Goal: Feedback & Contribution: Contribute content

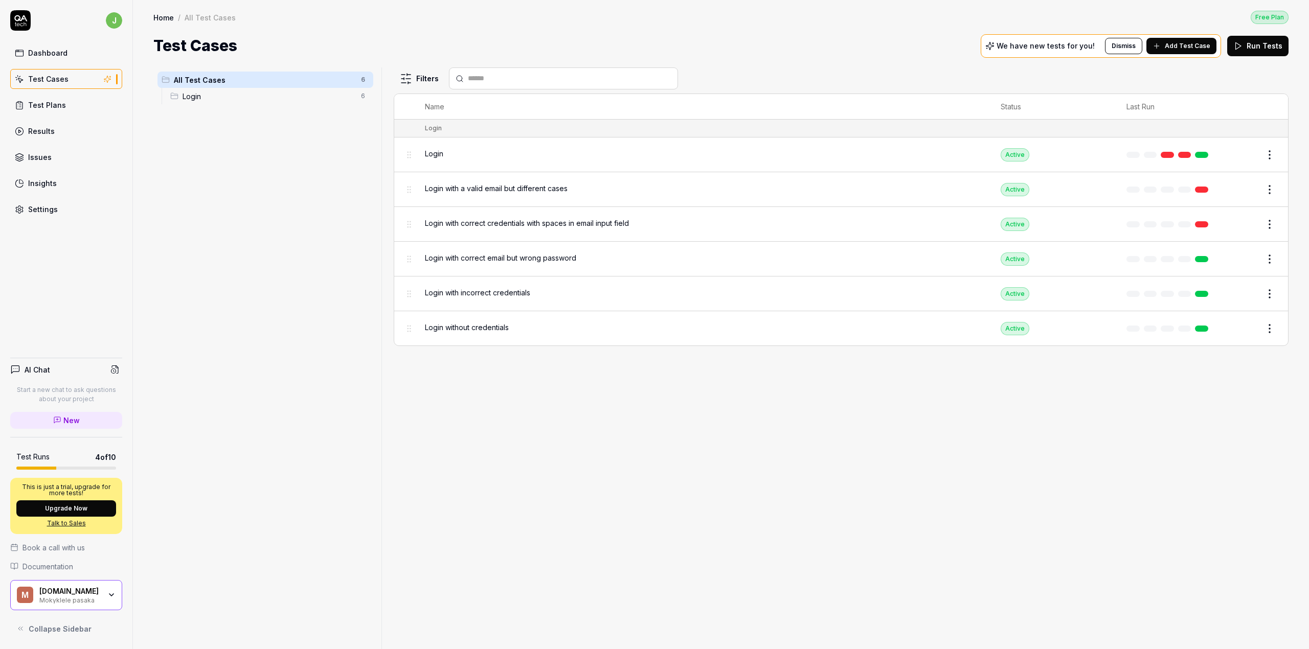
click at [192, 209] on div "All Test Cases 6 Login 6" at bounding box center [265, 353] width 224 height 570
click at [37, 104] on div "Test Plans" at bounding box center [47, 105] width 38 height 11
click at [50, 52] on div "Dashboard" at bounding box center [47, 53] width 39 height 11
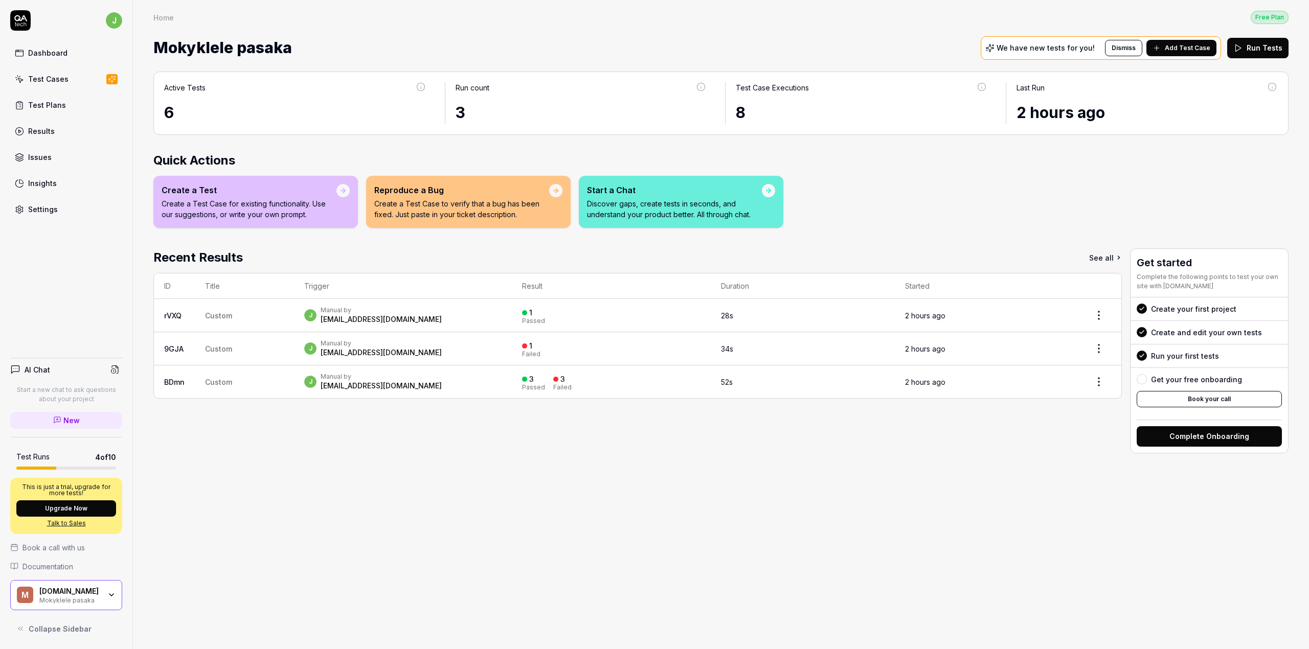
click at [46, 74] on div "Test Cases" at bounding box center [48, 79] width 40 height 11
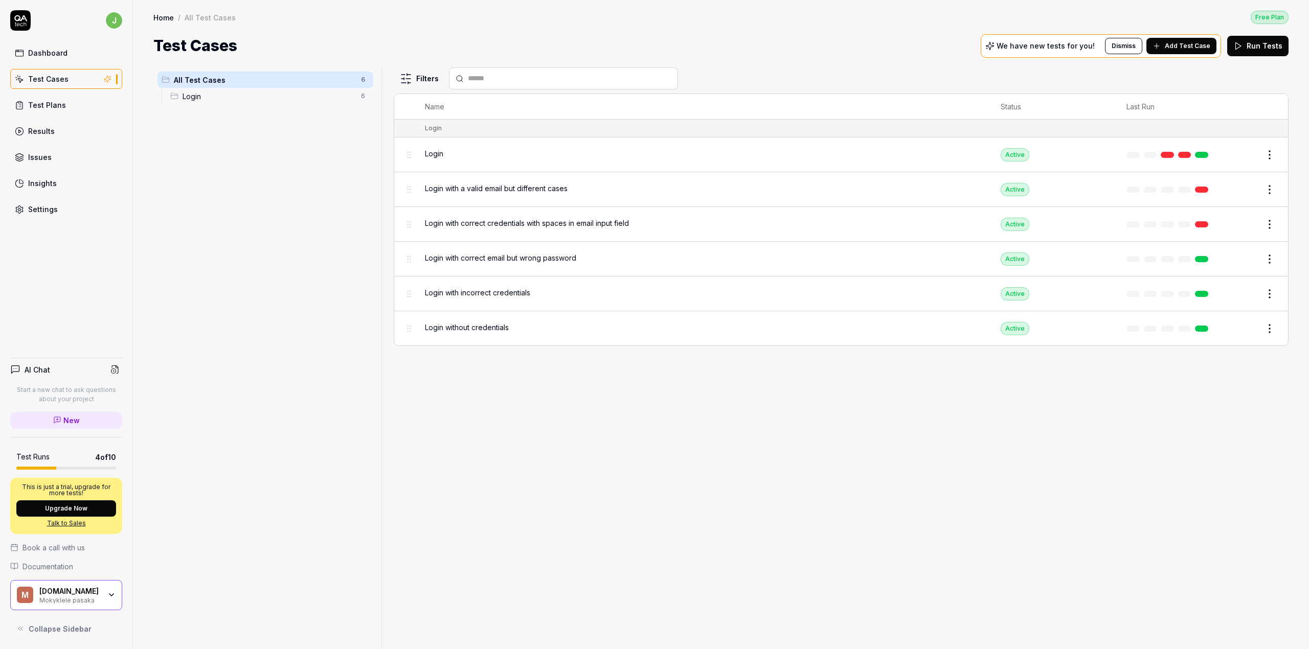
click at [200, 99] on span "Login" at bounding box center [269, 96] width 172 height 11
click at [204, 78] on span "All Test Cases" at bounding box center [264, 80] width 181 height 11
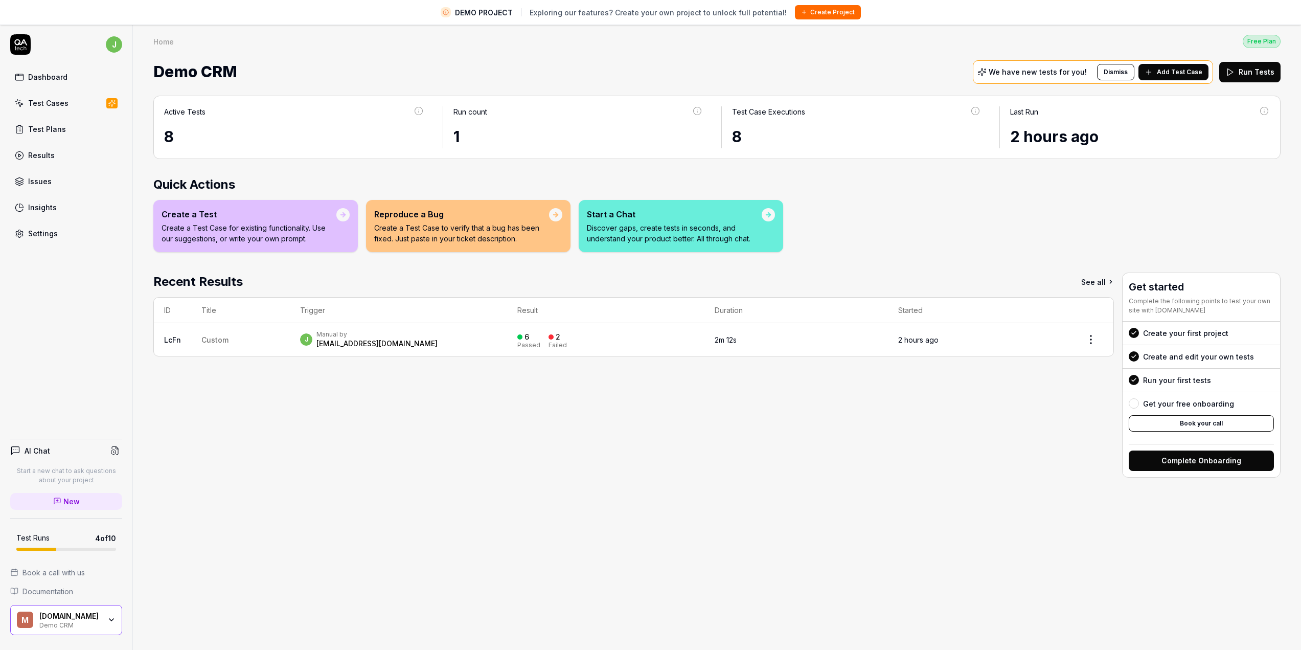
click at [98, 619] on div "[DOMAIN_NAME]" at bounding box center [69, 616] width 61 height 9
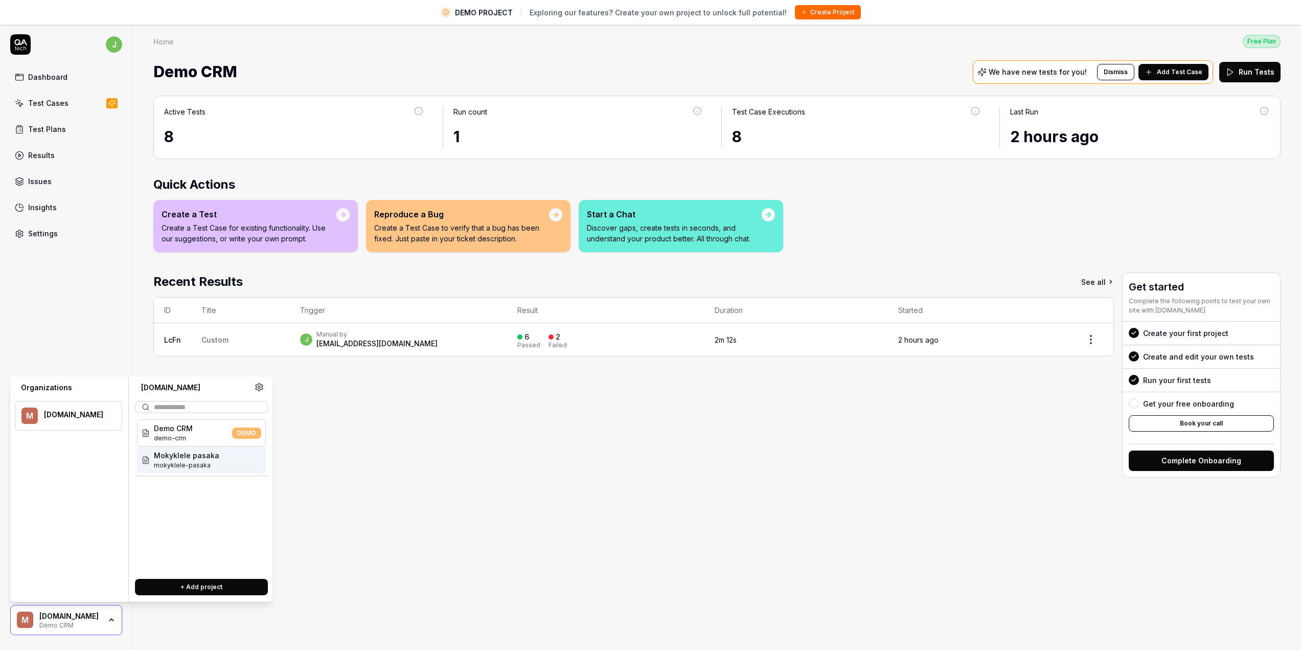
click at [195, 457] on span "Mokyklele pasaka" at bounding box center [186, 455] width 65 height 11
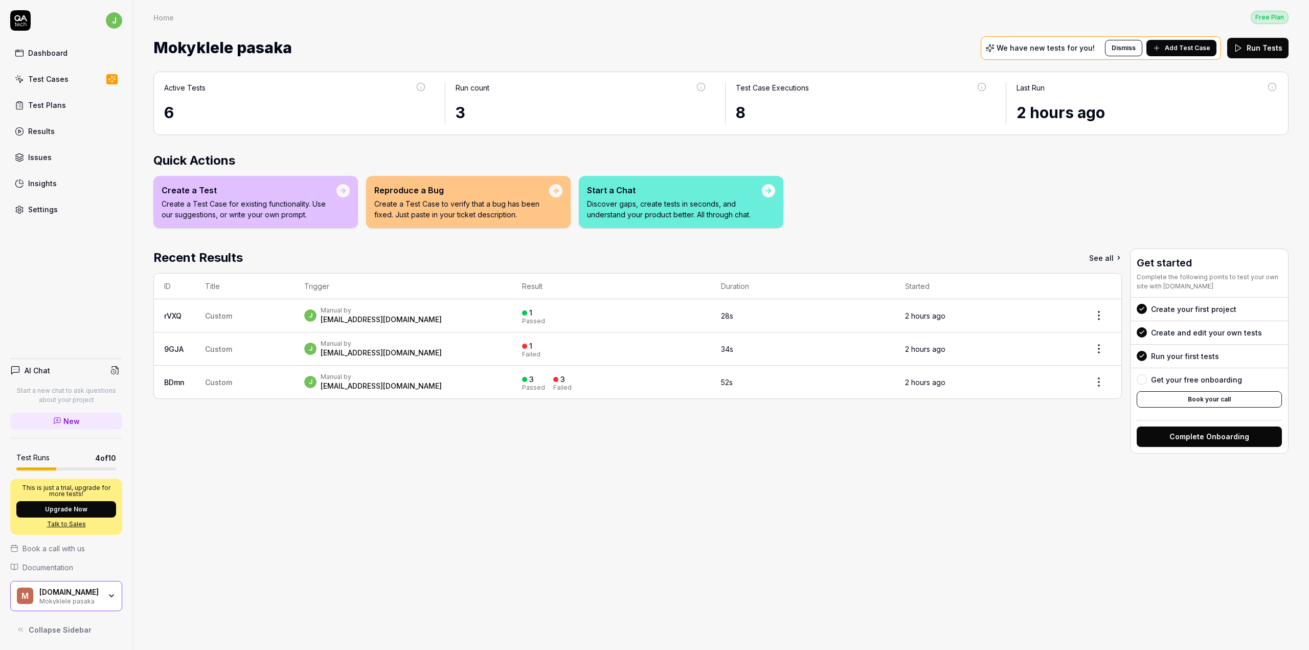
click at [70, 86] on link "Test Cases" at bounding box center [66, 79] width 112 height 20
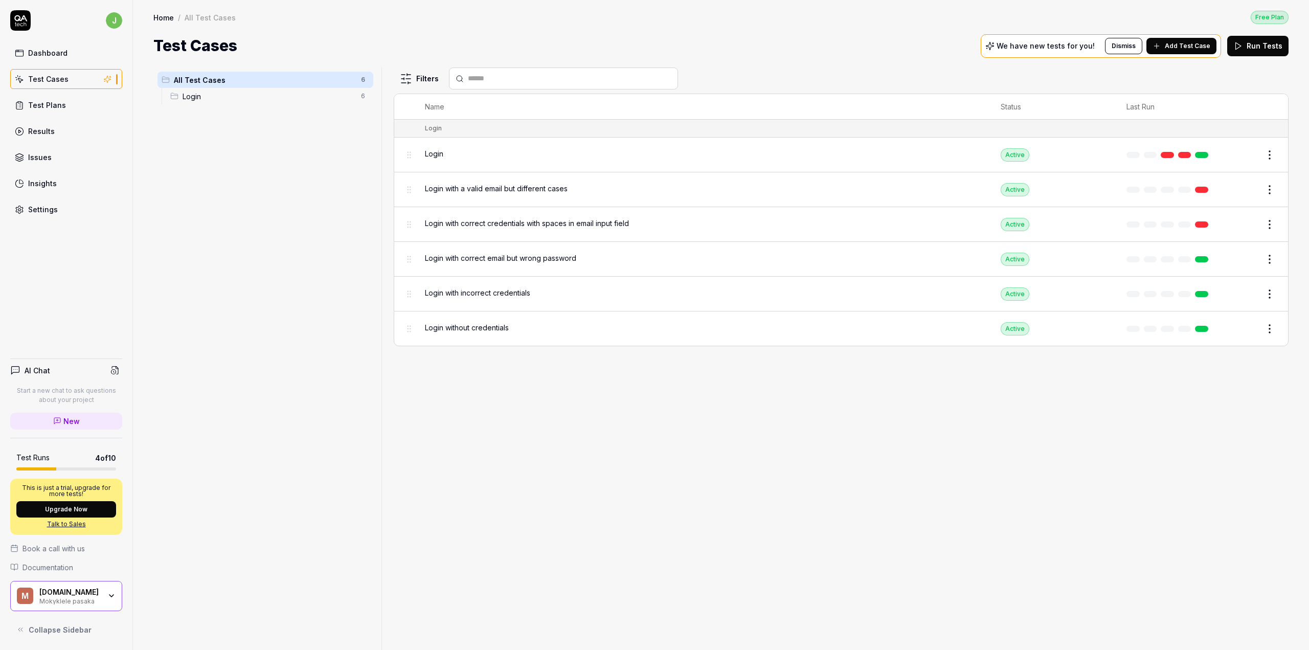
click at [1190, 44] on span "Add Test Case" at bounding box center [1188, 45] width 46 height 9
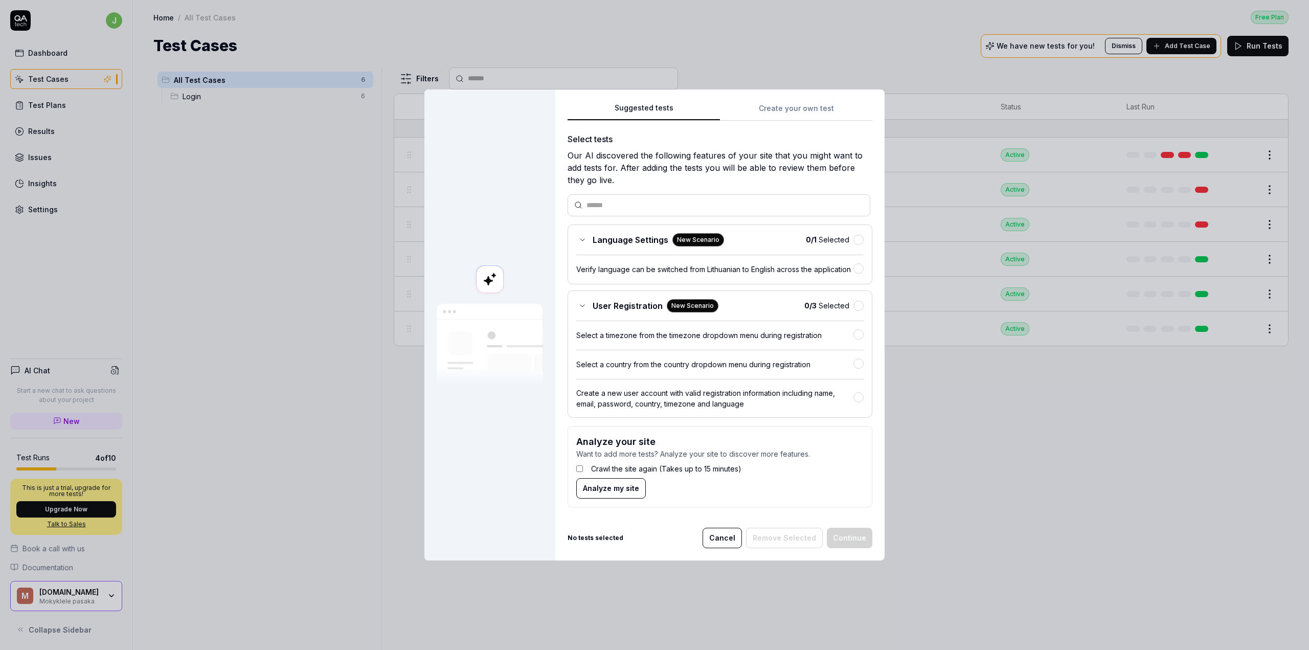
click at [850, 236] on div "0 / 1 Selected" at bounding box center [835, 239] width 58 height 11
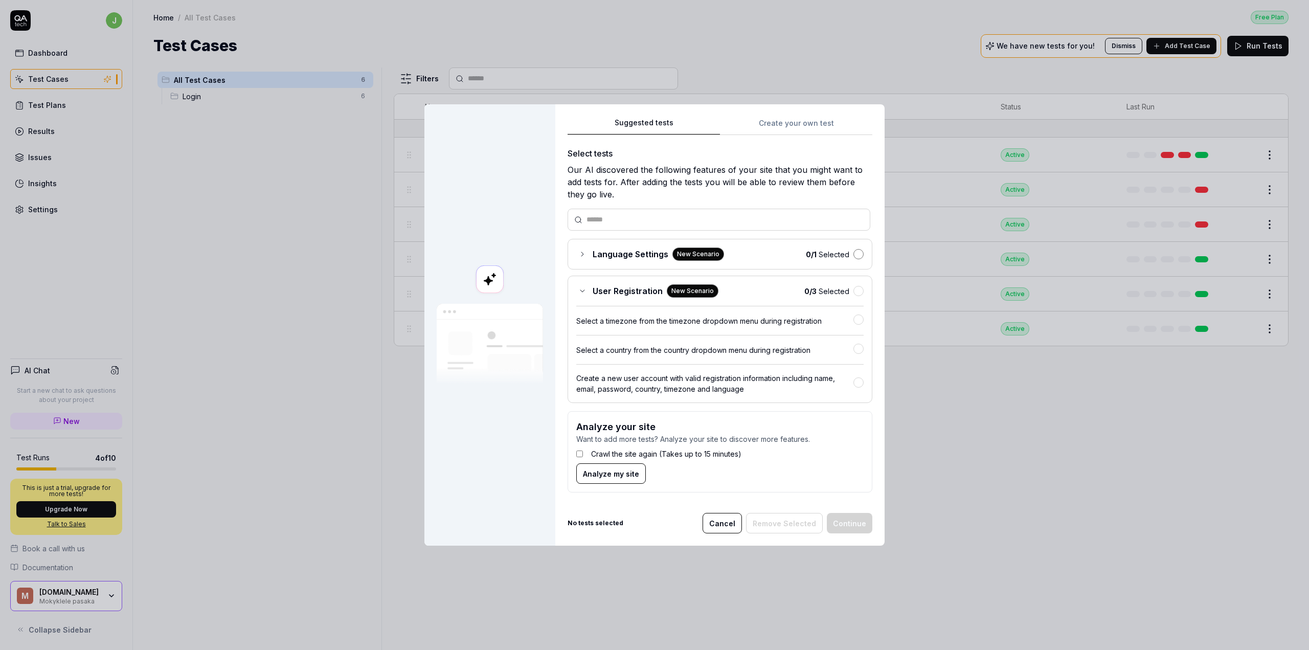
click at [858, 256] on button "button" at bounding box center [858, 254] width 10 height 10
click at [855, 291] on button "button" at bounding box center [858, 291] width 10 height 10
click at [846, 520] on button "Continue" at bounding box center [850, 522] width 46 height 20
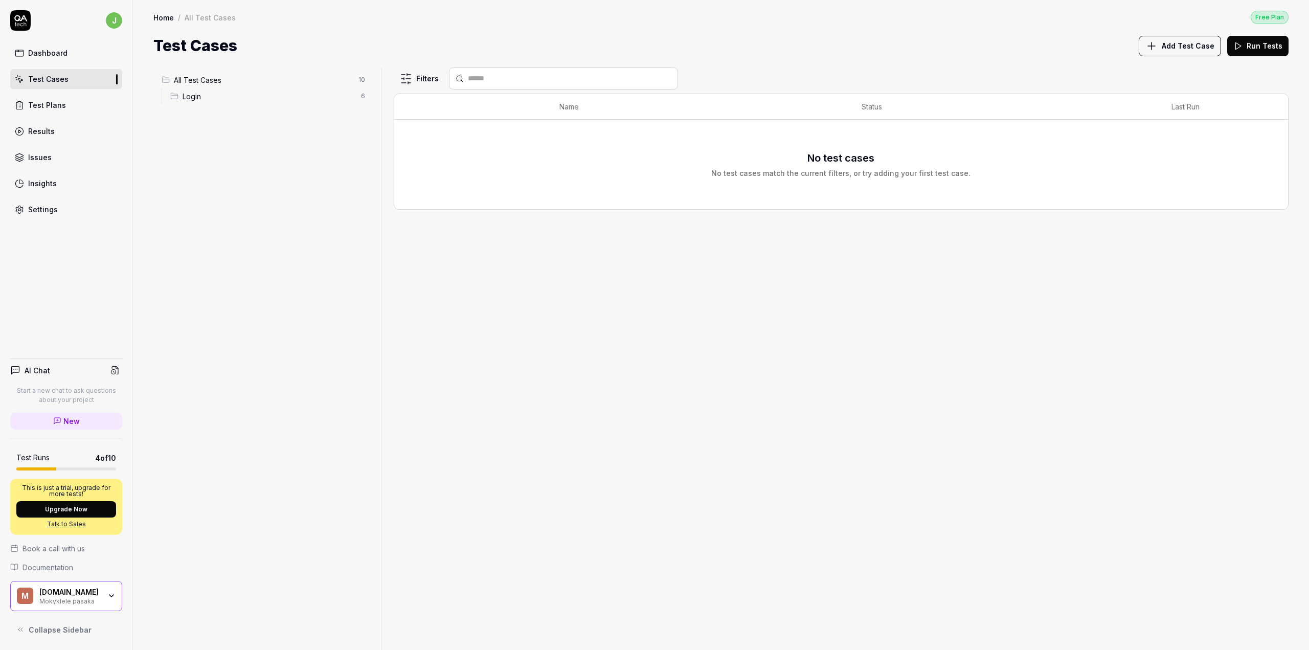
click at [1185, 47] on span "Add Test Case" at bounding box center [1188, 45] width 53 height 11
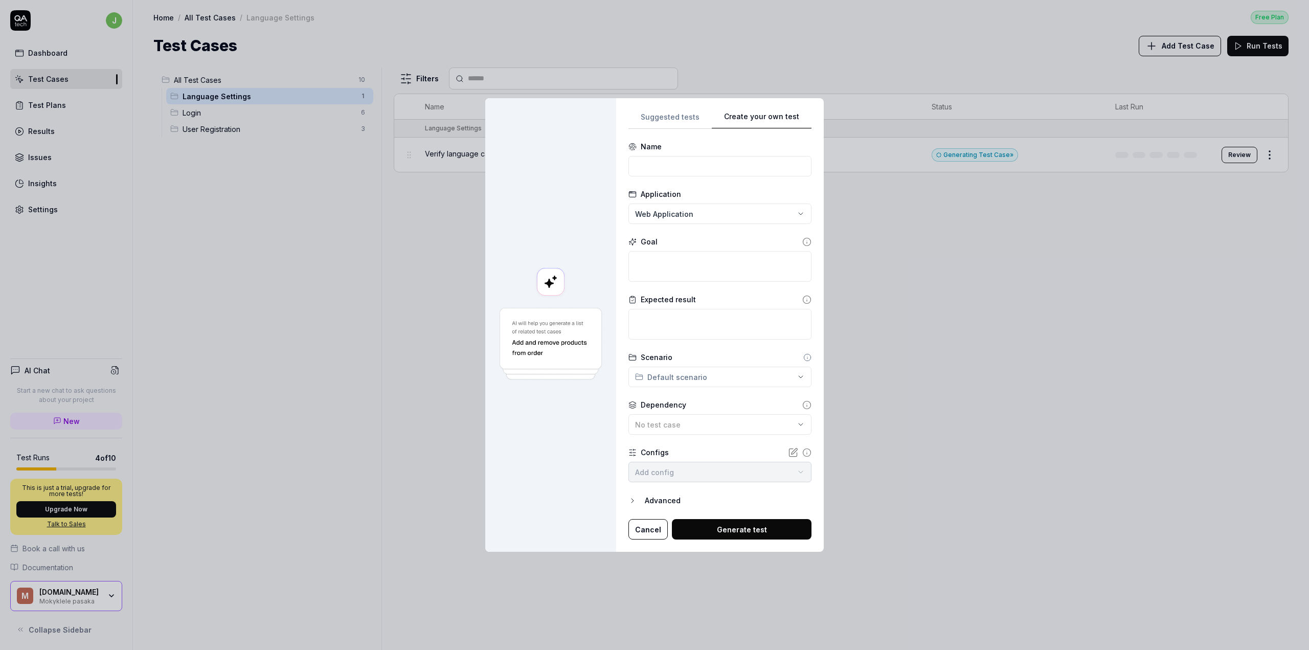
click at [779, 221] on div "Suggested tests Create your own test Name Application Web Application Goal Expe…" at bounding box center [719, 325] width 183 height 430
click at [669, 162] on input at bounding box center [719, 166] width 183 height 20
click at [674, 379] on div "**********" at bounding box center [654, 325] width 1309 height 650
click at [666, 329] on textarea at bounding box center [719, 324] width 183 height 31
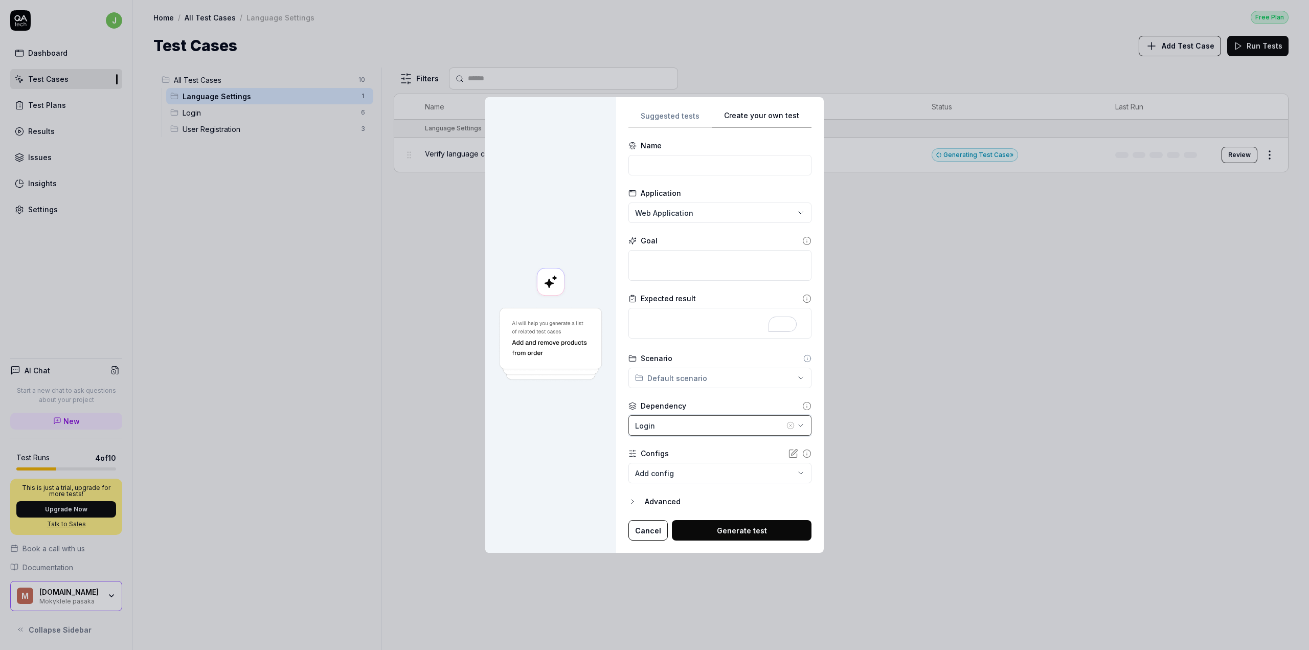
click at [660, 423] on div "Login" at bounding box center [709, 425] width 149 height 11
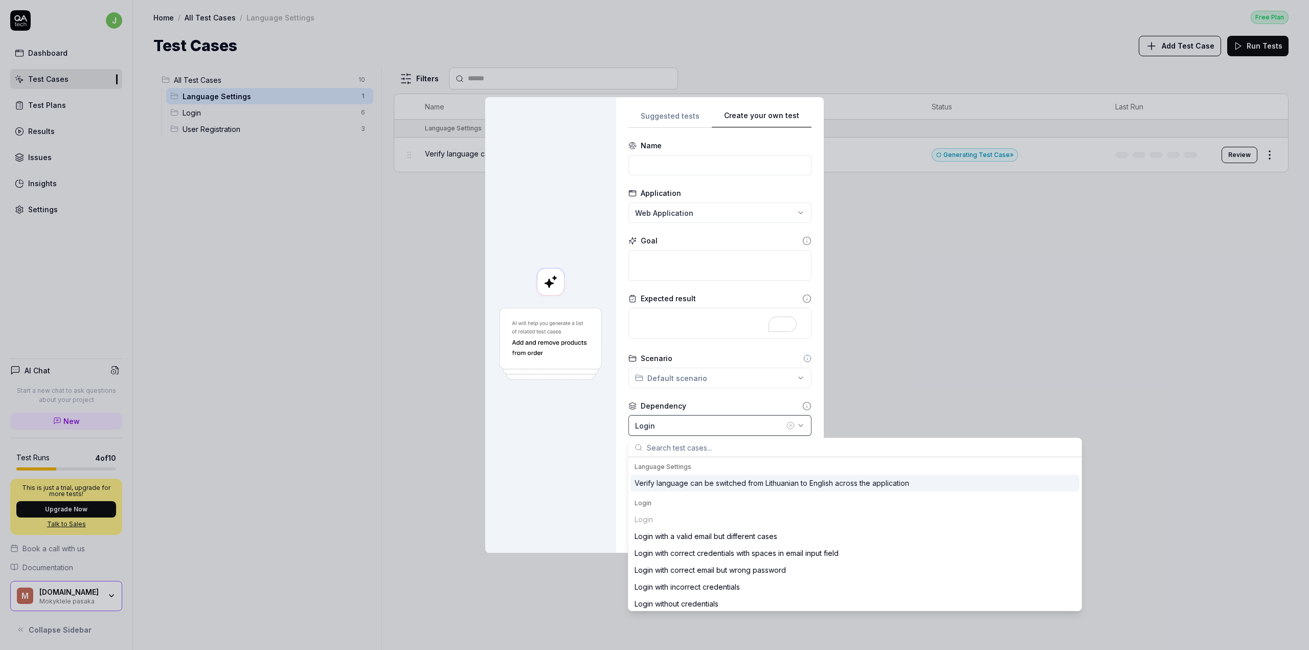
click at [660, 423] on div "Login" at bounding box center [709, 425] width 149 height 11
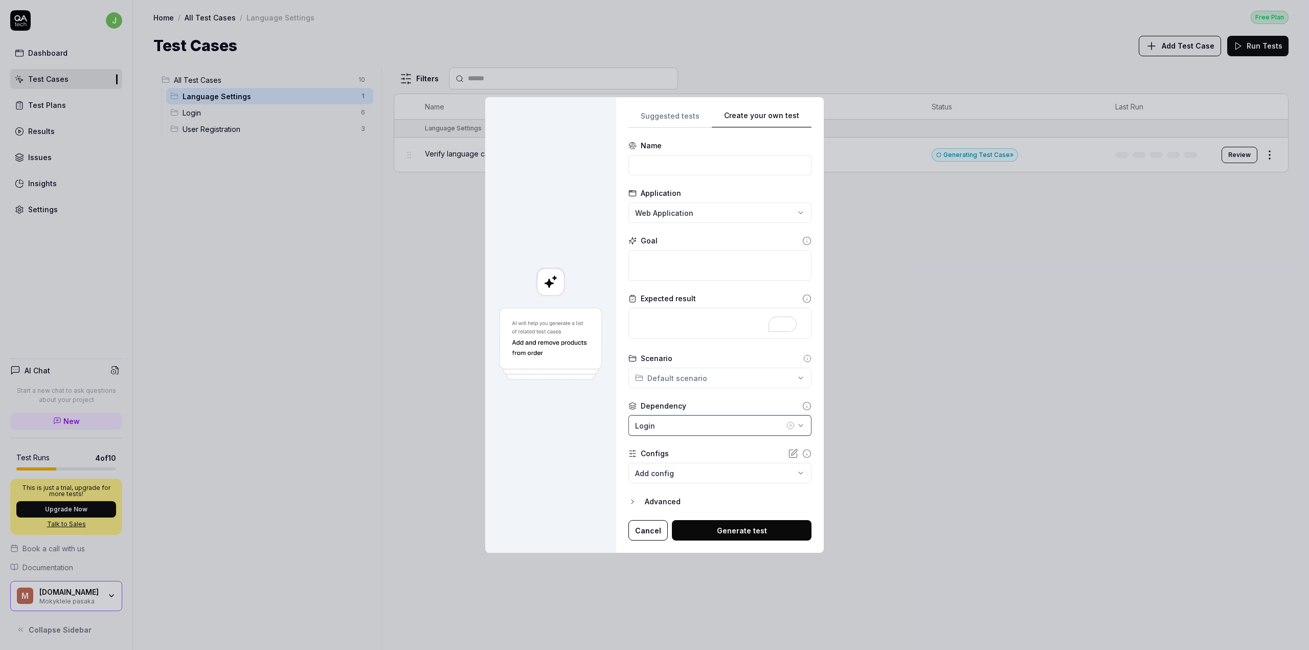
click at [659, 424] on div "Login" at bounding box center [709, 425] width 149 height 11
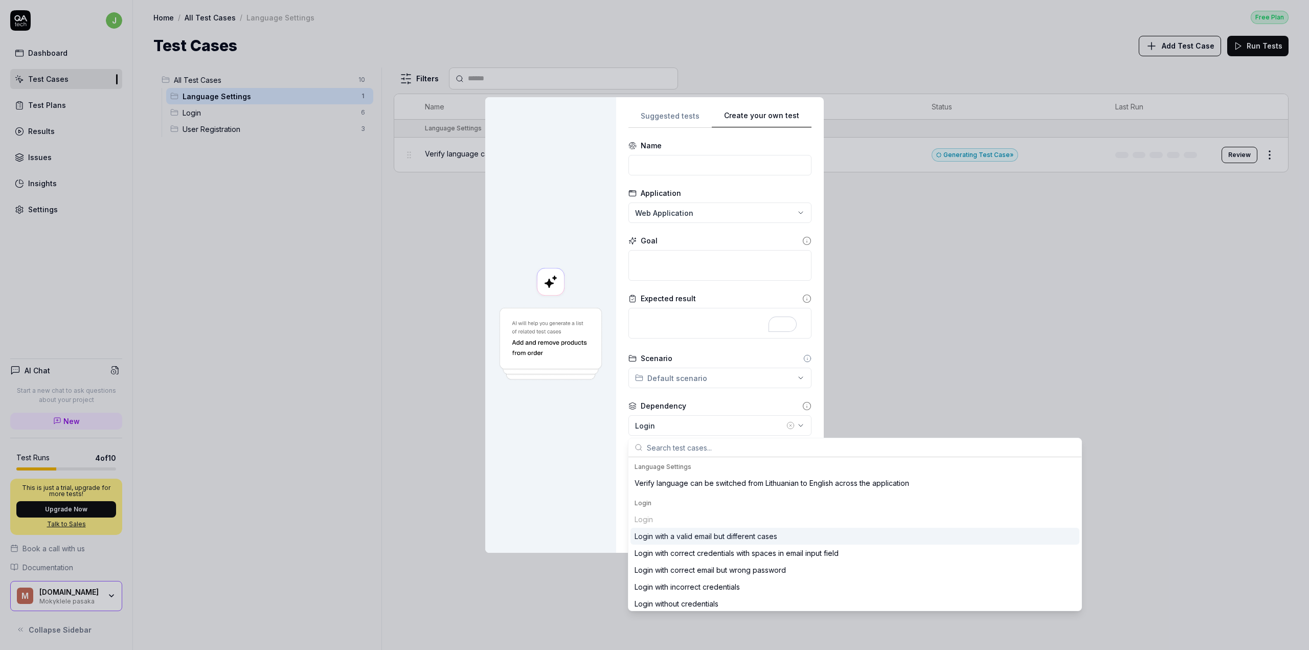
click at [659, 541] on div "Login with a valid email but different cases" at bounding box center [706, 536] width 143 height 11
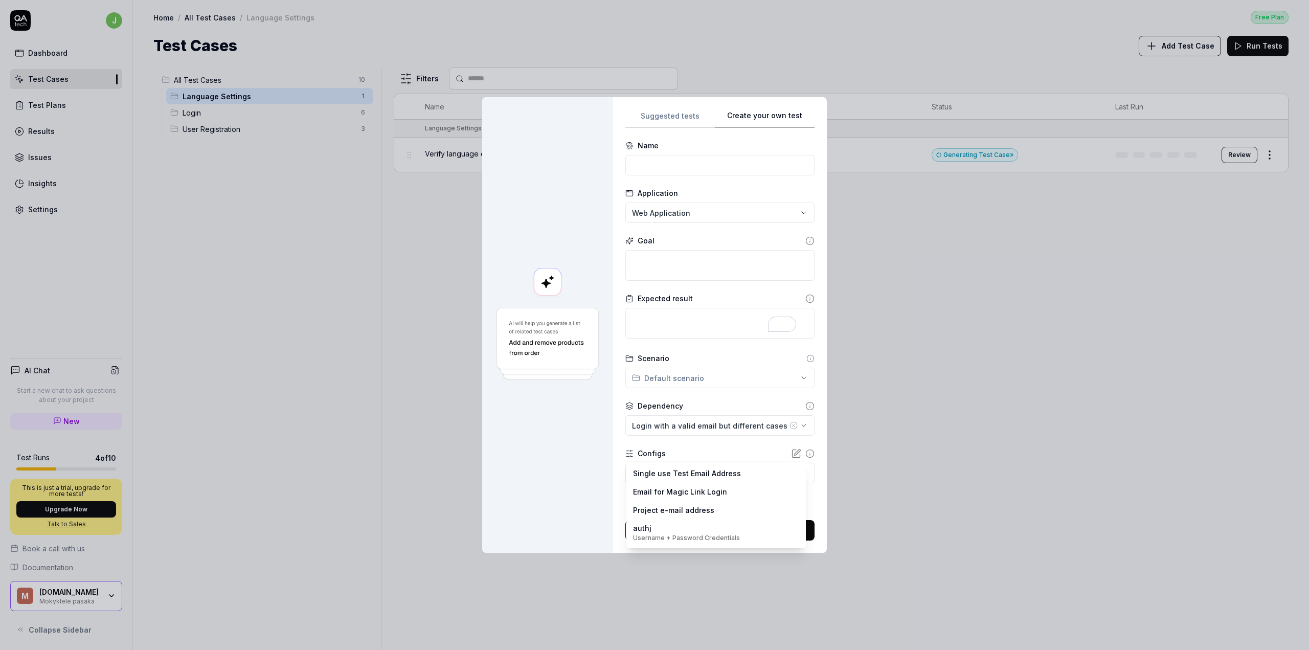
click at [660, 474] on body "j Dashboard Test Cases Test Plans Results Issues Insights Settings AI Chat Star…" at bounding box center [654, 325] width 1309 height 650
click at [669, 449] on div "**********" at bounding box center [654, 325] width 1309 height 650
click at [666, 466] on body "j Dashboard Test Cases Test Plans Results Issues Insights Settings AI Chat Star…" at bounding box center [654, 325] width 1309 height 650
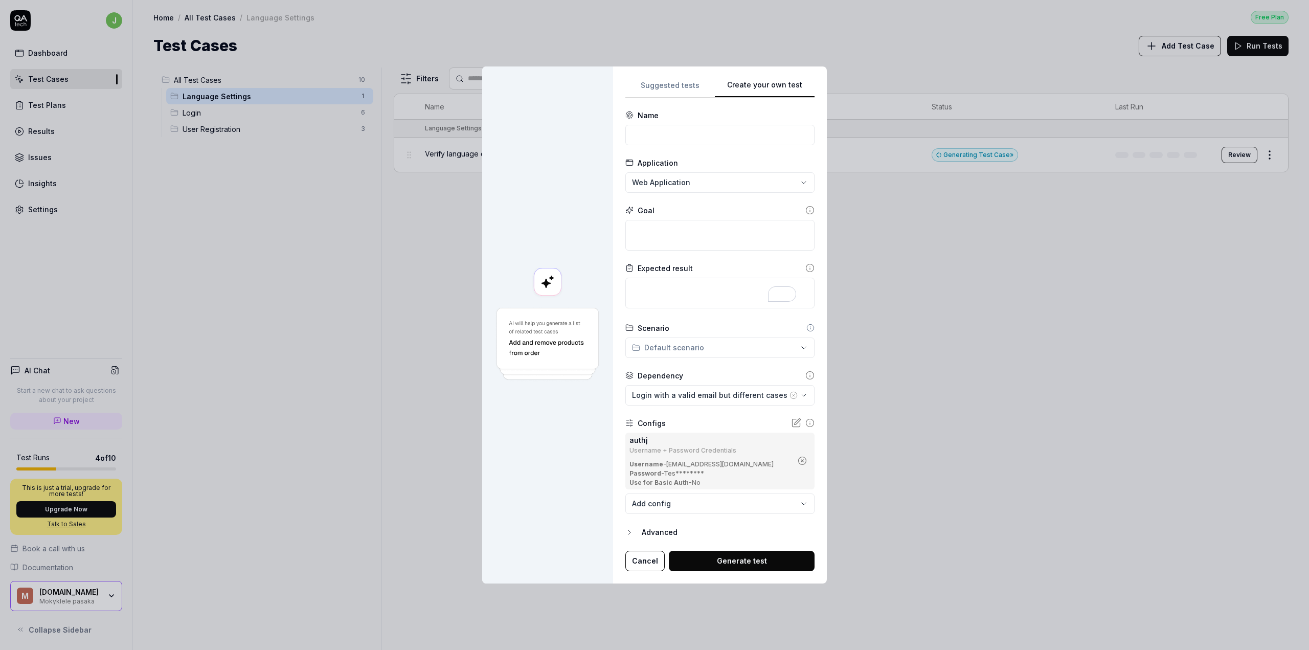
click at [679, 531] on div "Advanced" at bounding box center [728, 532] width 173 height 12
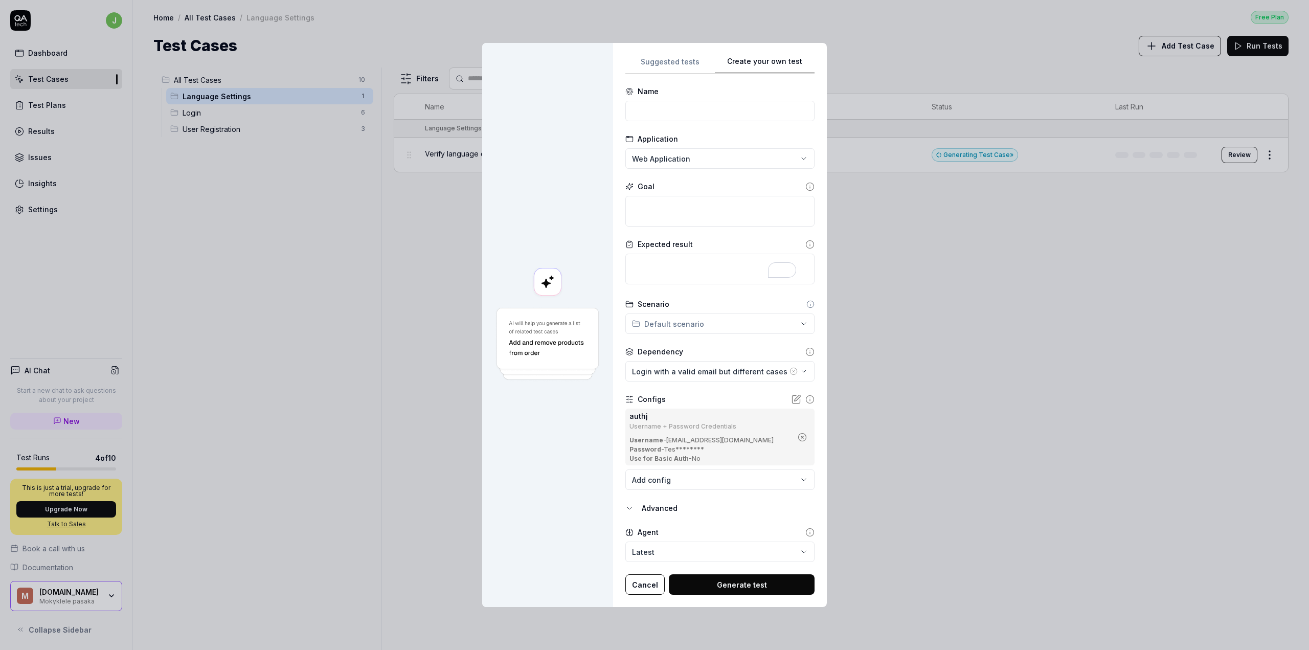
click at [658, 509] on div "Advanced" at bounding box center [728, 508] width 173 height 12
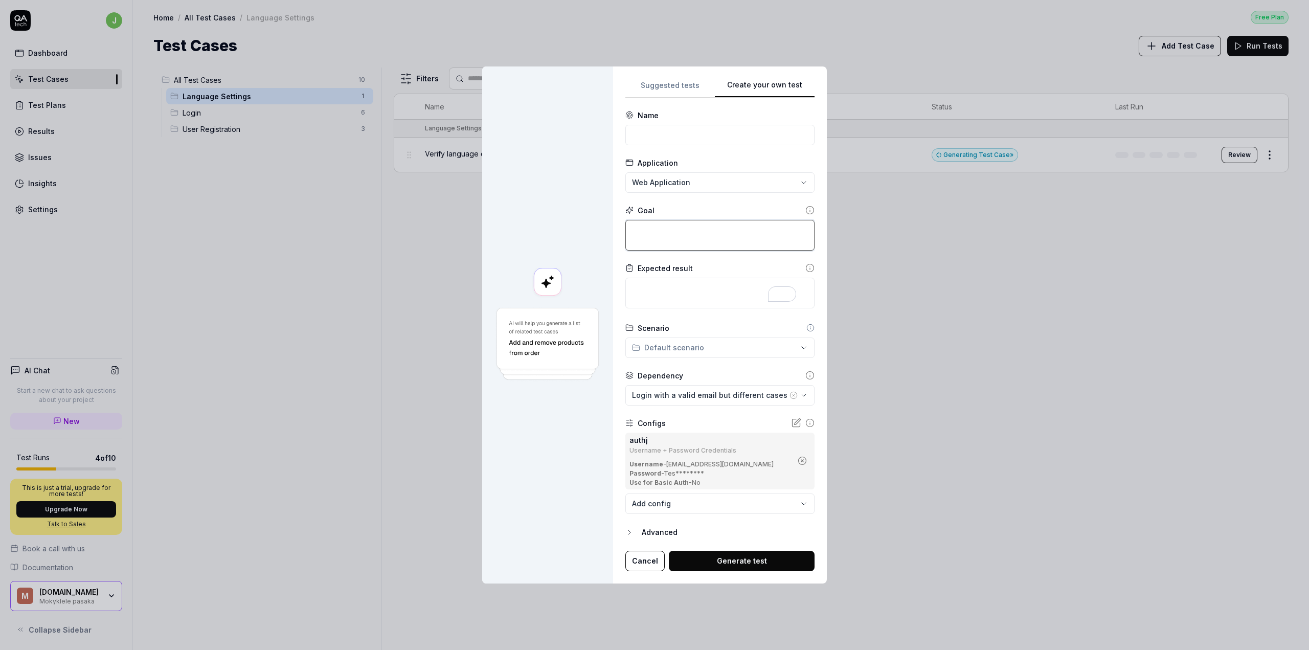
click at [658, 236] on textarea at bounding box center [719, 235] width 189 height 31
type textarea "*"
type textarea "t"
type textarea "*"
type textarea "te"
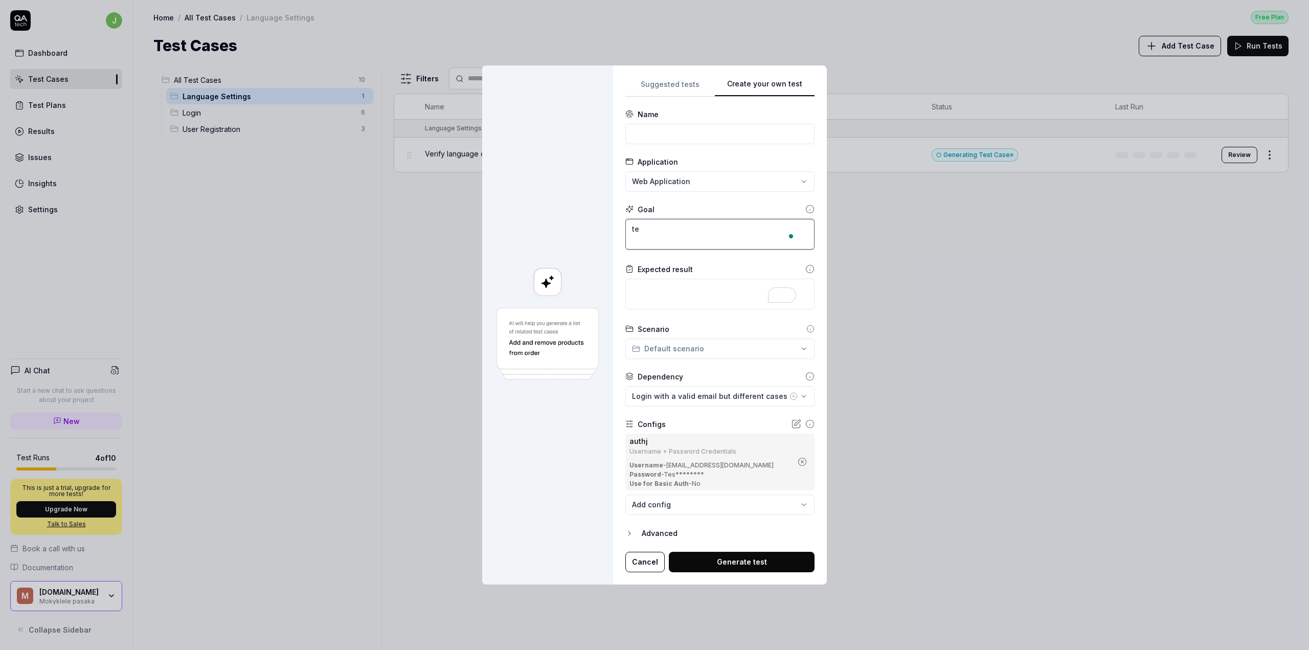
type textarea "*"
type textarea "tes"
type textarea "*"
type textarea "test"
type textarea "*"
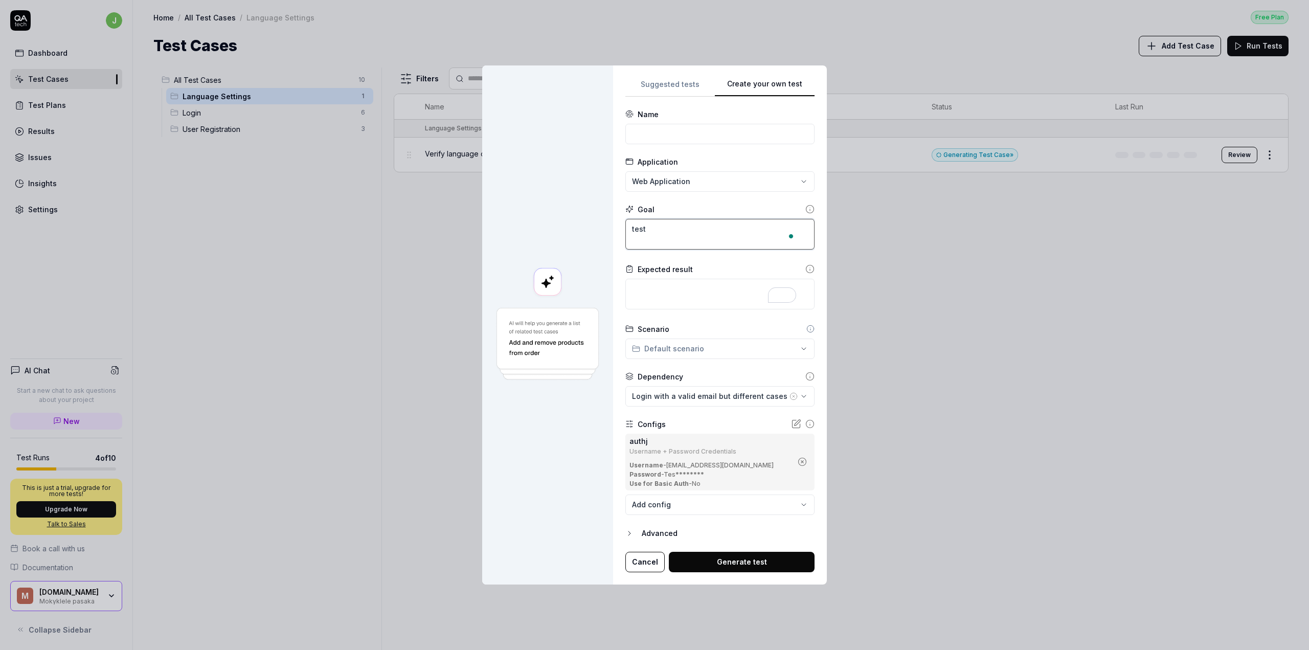
type textarea "test"
type textarea "*"
type textarea "test a"
type textarea "*"
type textarea "test"
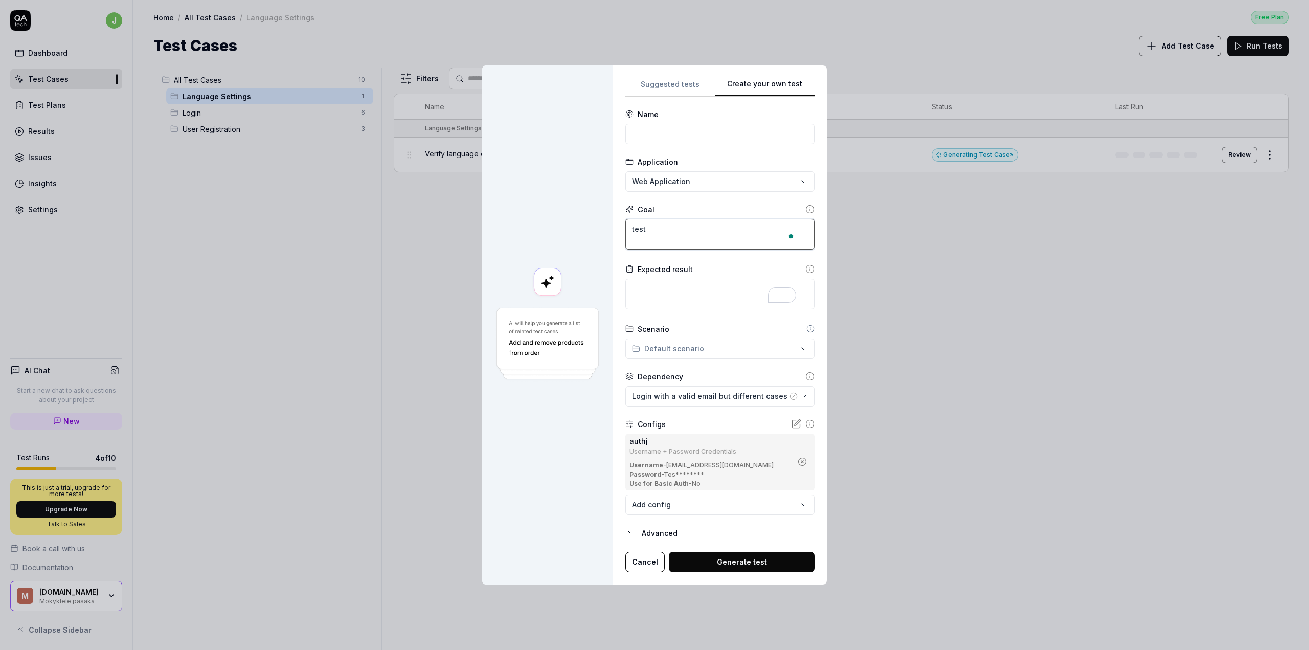
type textarea "*"
type textarea "test h"
type textarea "*"
type textarea "test ho"
type textarea "*"
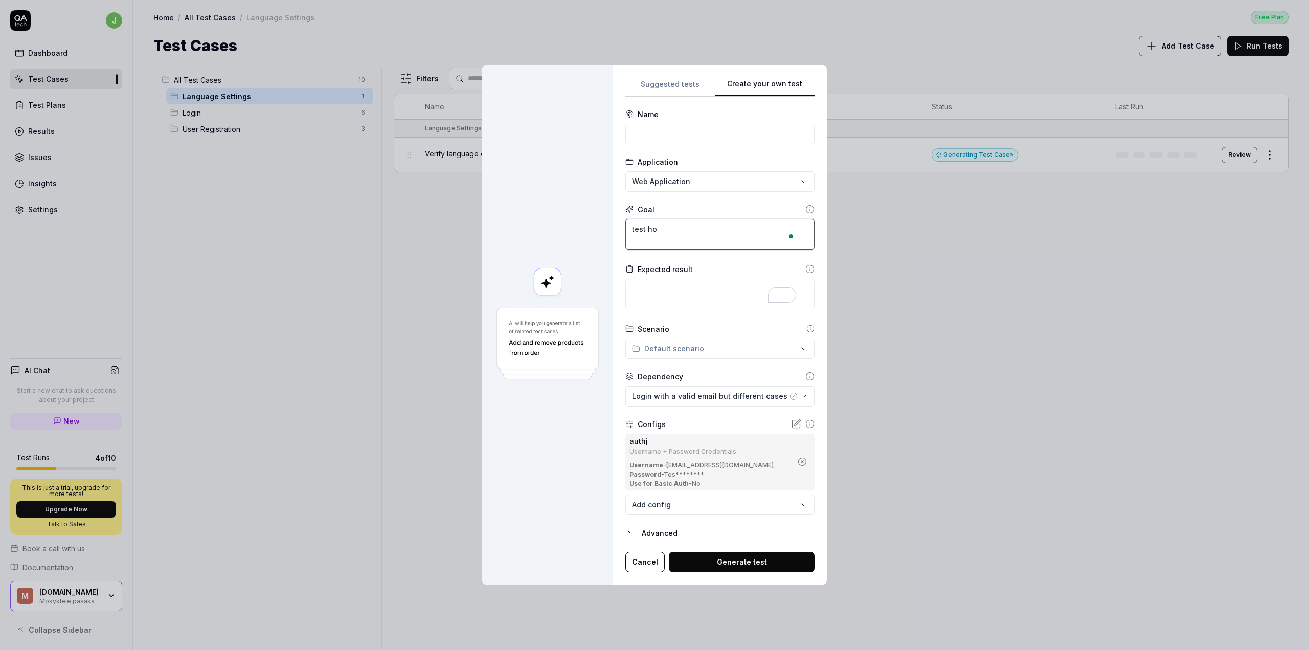
type textarea "test how"
type textarea "*"
type textarea "test how"
type textarea "*"
type textarea "test how m"
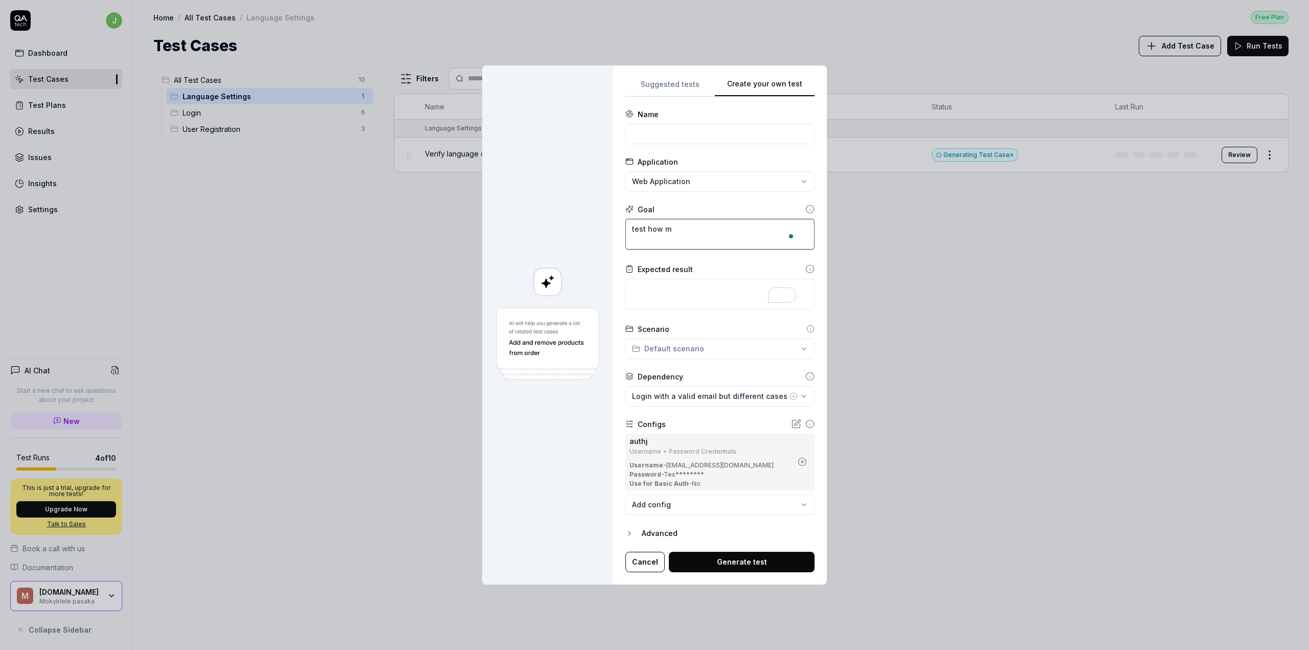
type textarea "*"
type textarea "test how ma"
type textarea "*"
type textarea "test how mai"
type textarea "*"
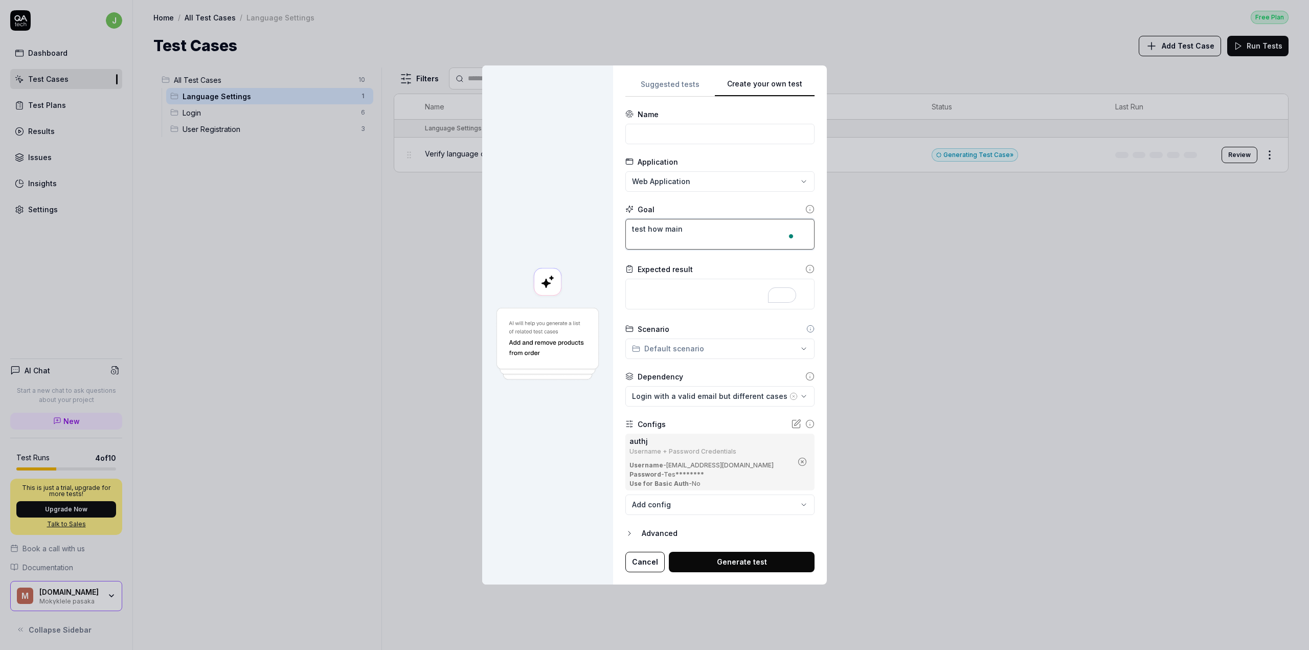
type textarea "test how main"
type textarea "*"
type textarea "test how main d"
type textarea "*"
type textarea "test how main da"
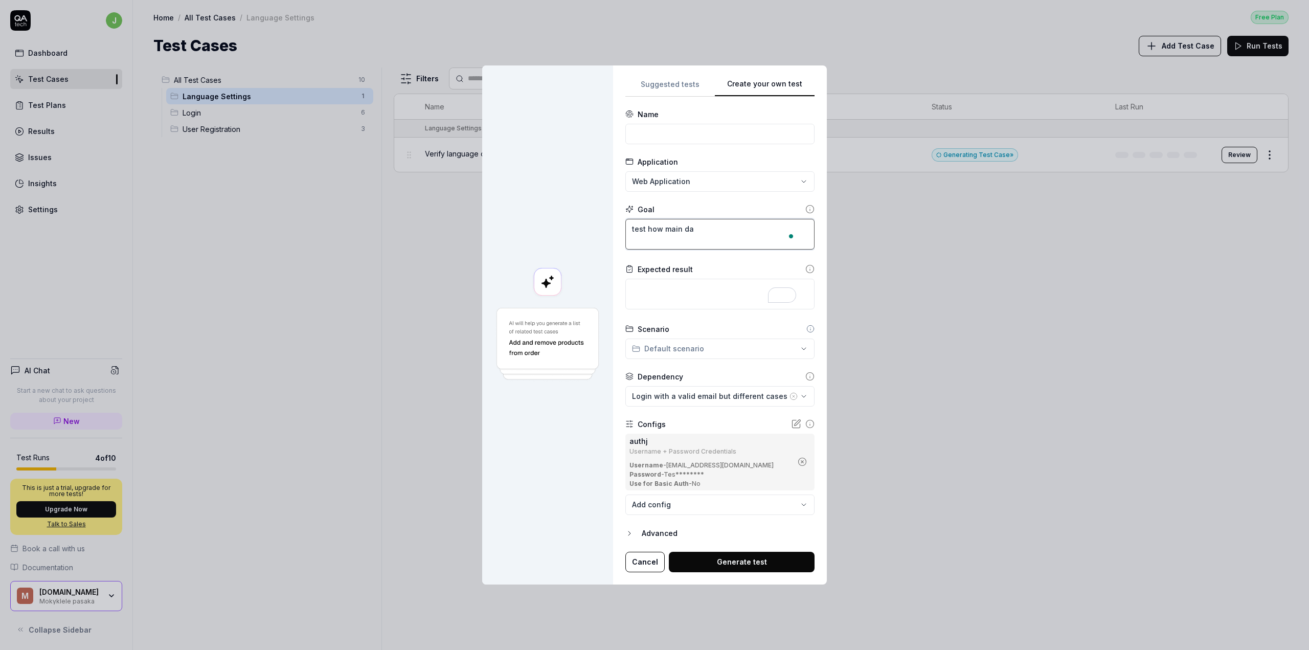
type textarea "*"
type textarea "test how main das"
type textarea "*"
type textarea "test how main dashg"
type textarea "*"
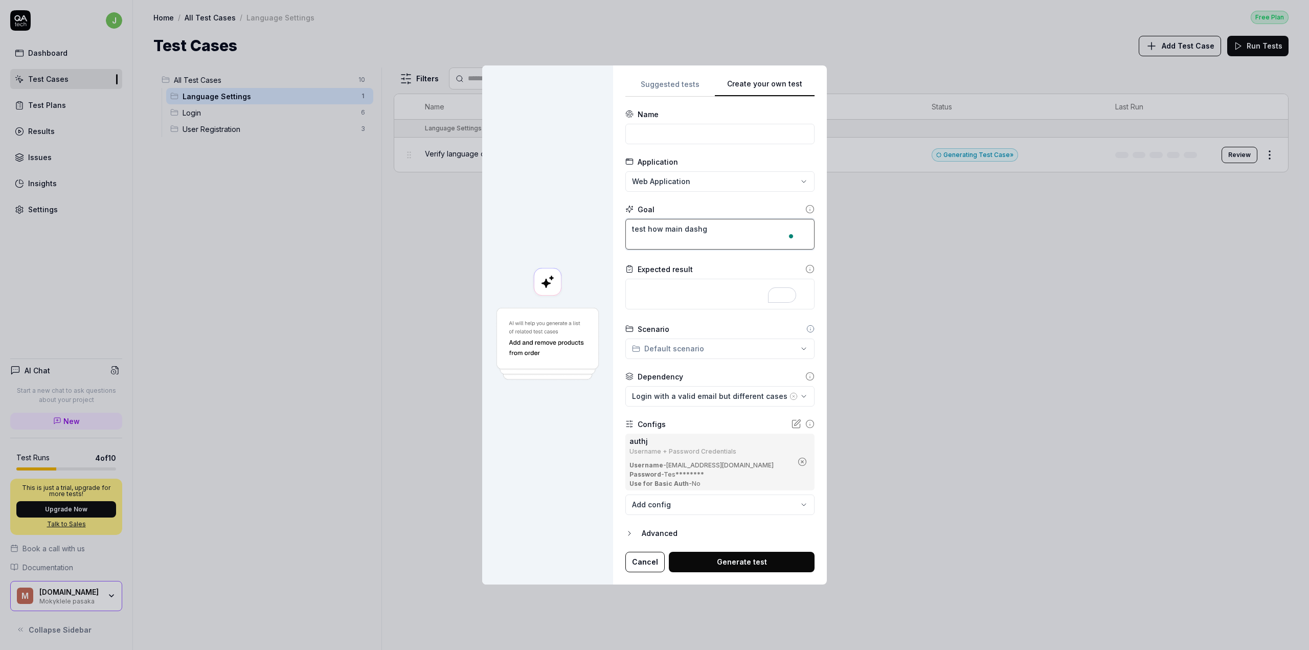
type textarea "test how main dashga"
type textarea "*"
type textarea "test how main dashg"
type textarea "*"
type textarea "test how main dash"
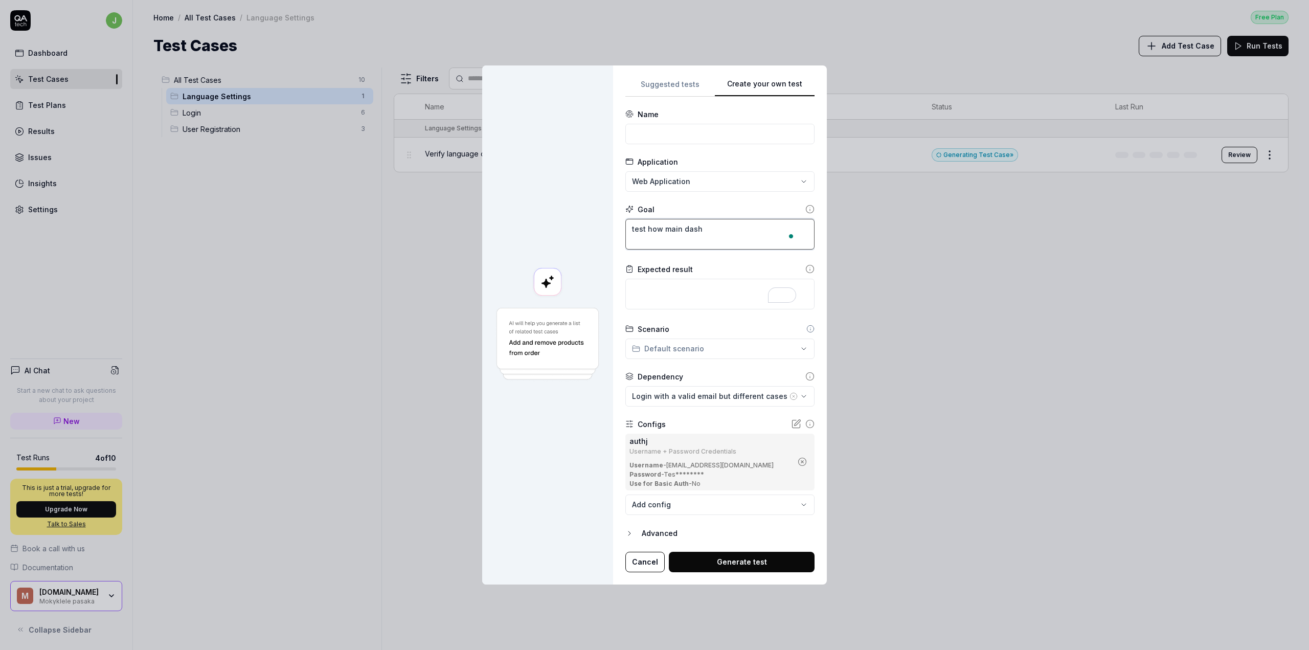
type textarea "*"
type textarea "test how main das"
type textarea "*"
type textarea "test how main da"
type textarea "*"
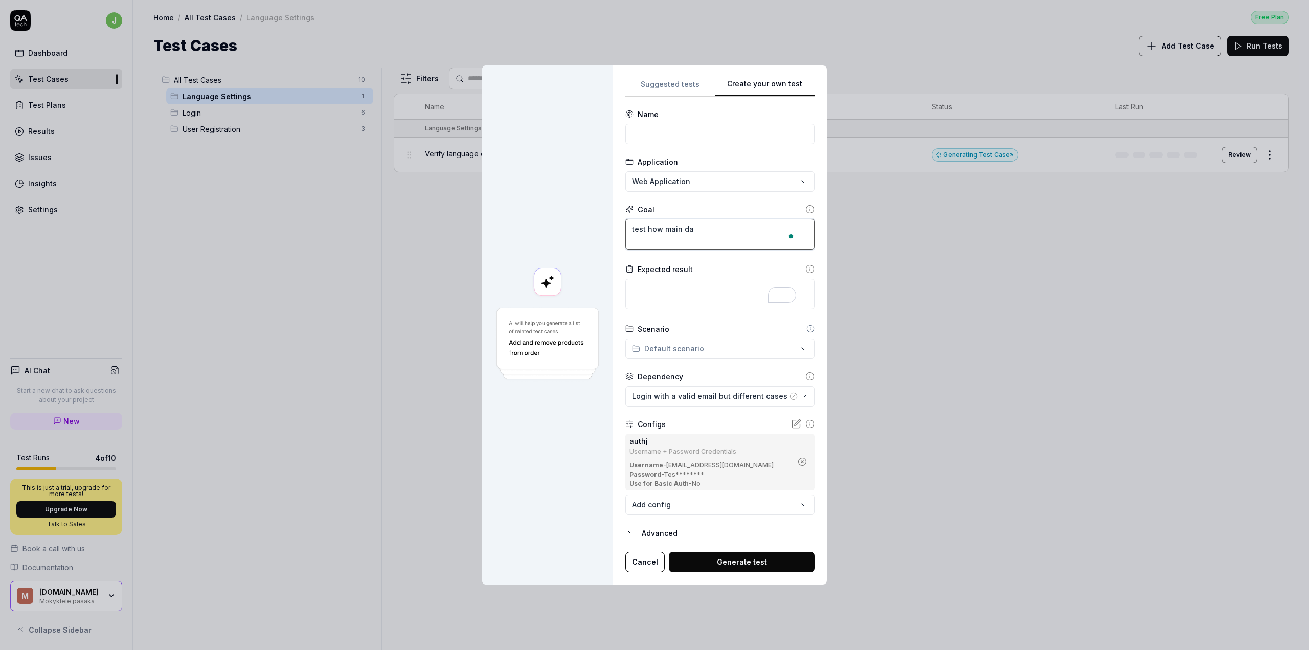
type textarea "test how main d"
type textarea "*"
type textarea "test how main"
type textarea "*"
type textarea "test how main c"
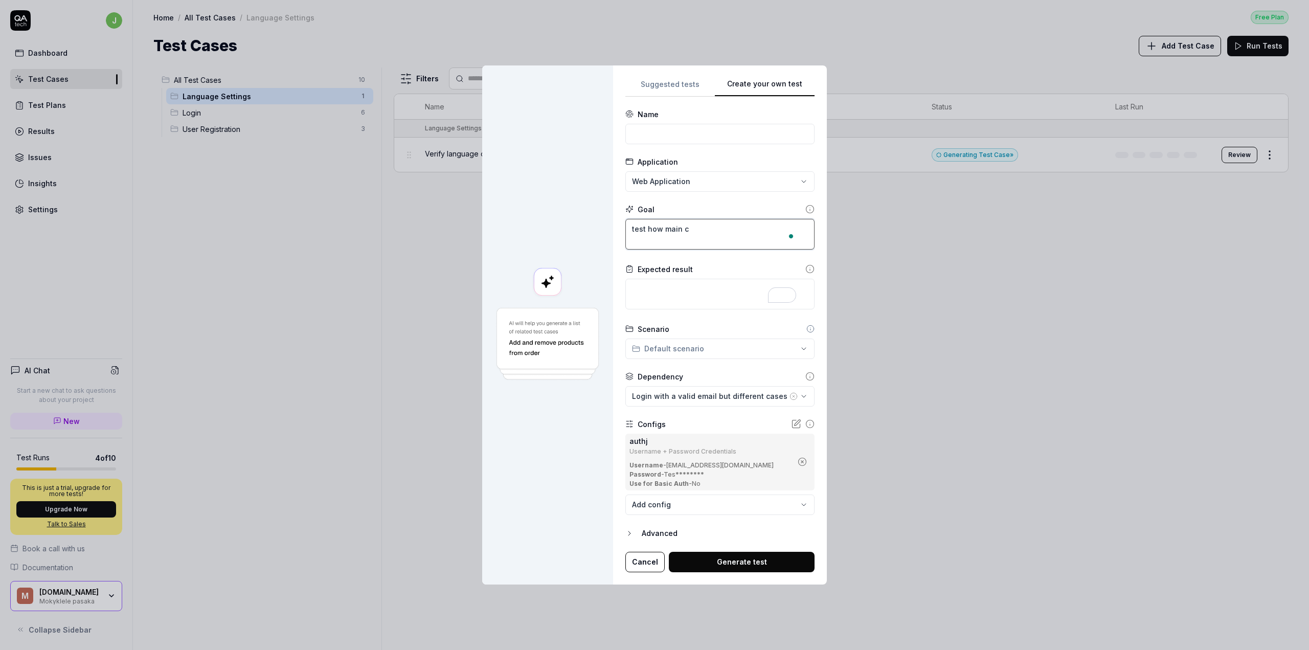
type textarea "*"
type textarea "test how main co"
type textarea "*"
type textarea "test how main cou"
type textarea "*"
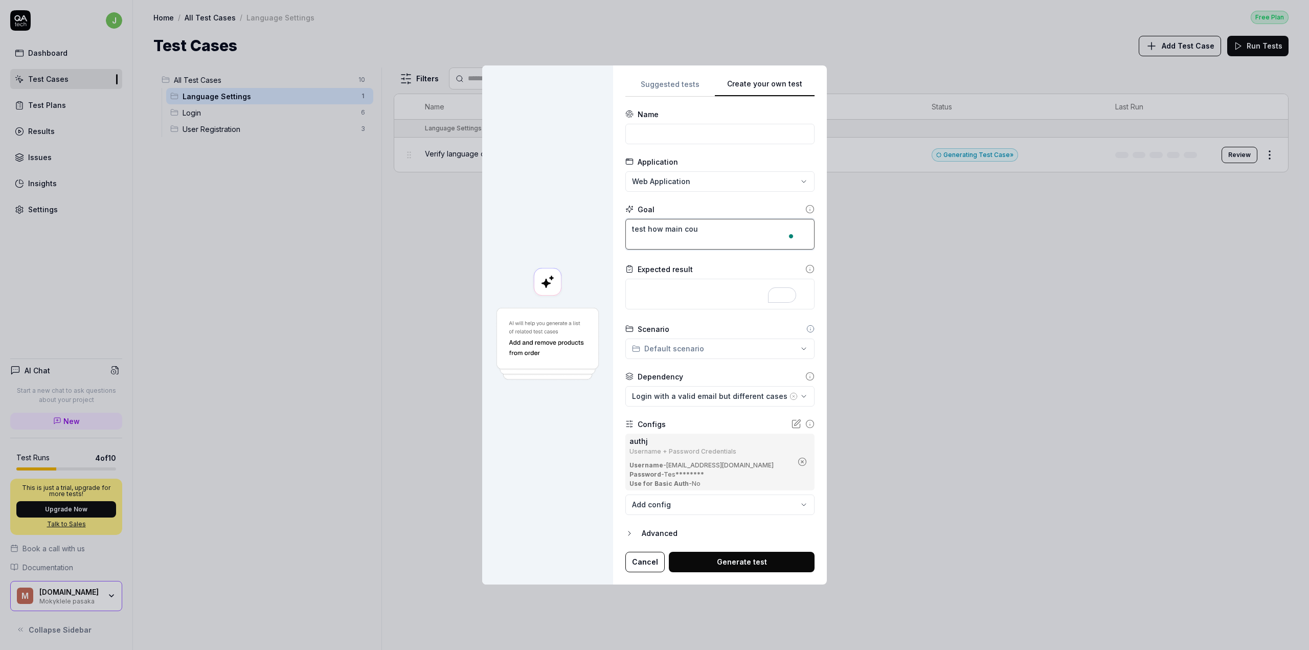
type textarea "test how main cour"
type textarea "*"
type textarea "test how main cours"
type textarea "*"
type textarea "test how main course"
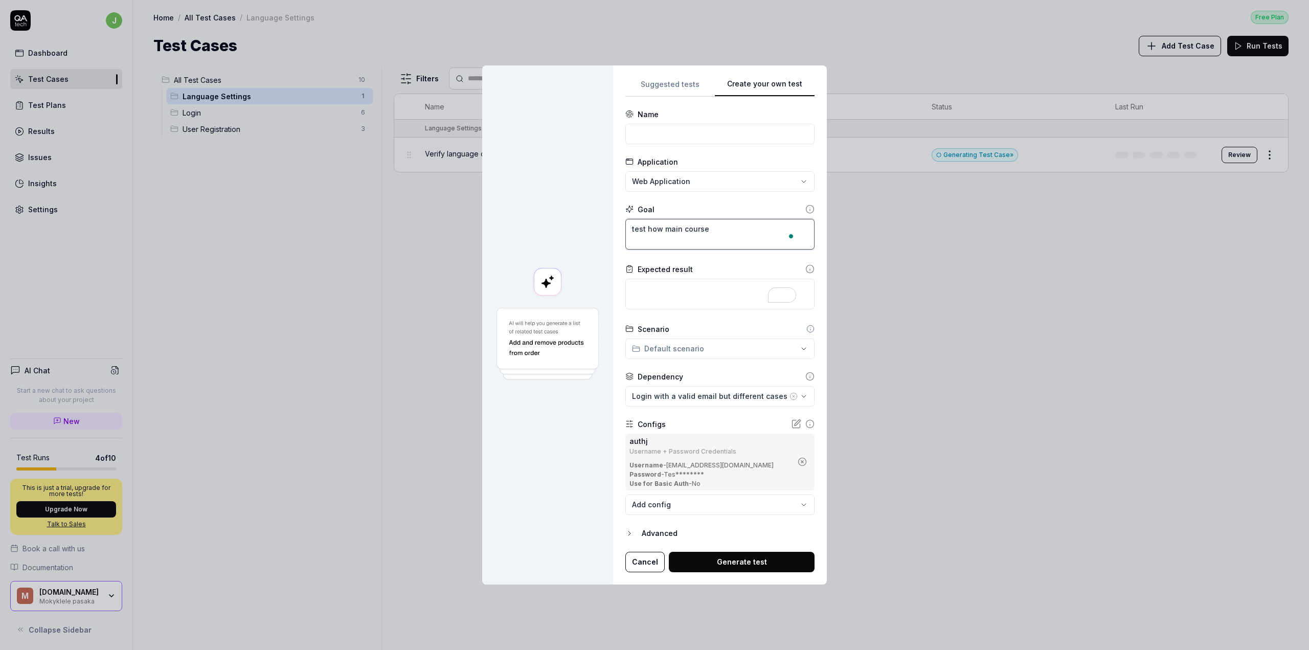
type textarea "*"
type textarea "test how main courses"
type textarea "*"
type textarea "test how main courses"
type textarea "*"
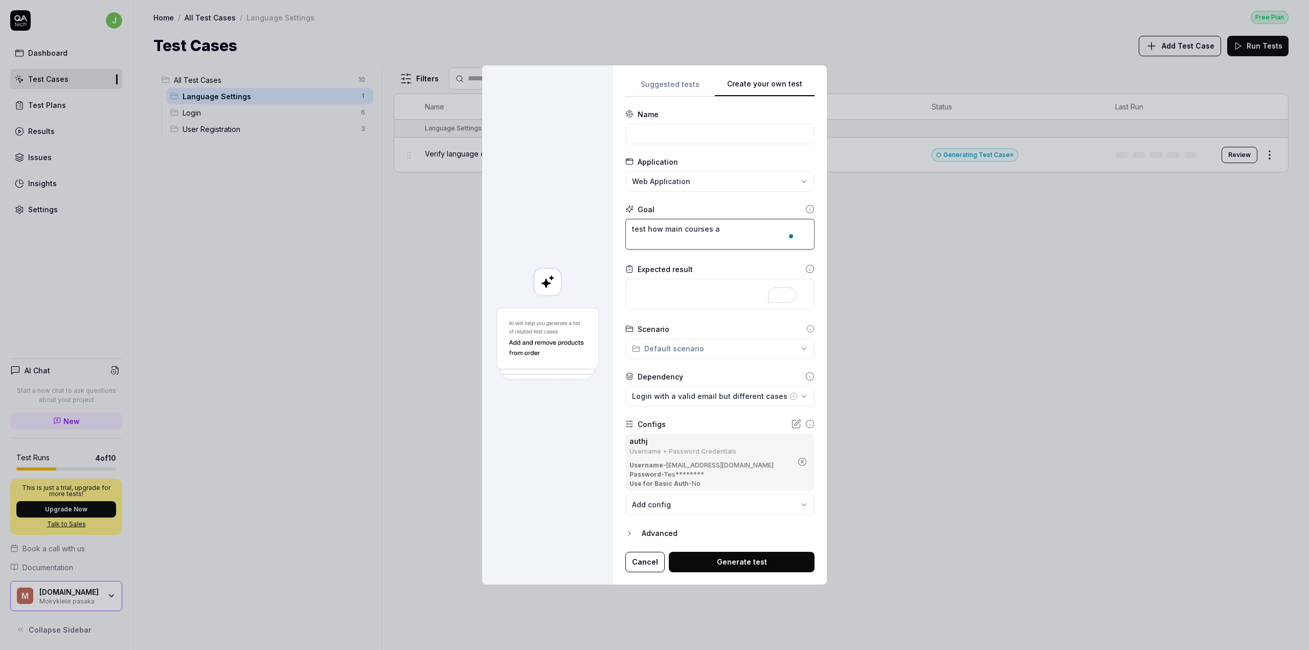
type textarea "test how main courses an"
type textarea "*"
type textarea "test how main courses and"
type textarea "*"
type textarea "test how main courses and"
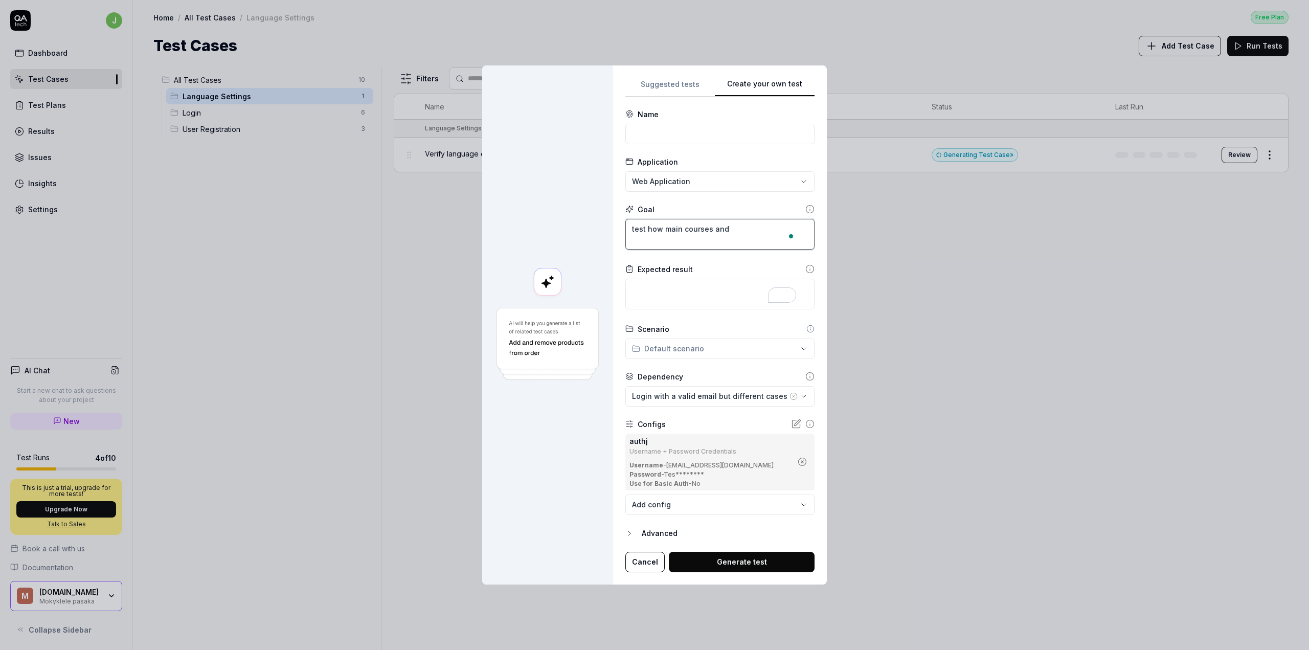
type textarea "*"
type textarea "test how main courses and c"
type textarea "*"
type textarea "test how main courses and co"
type textarea "*"
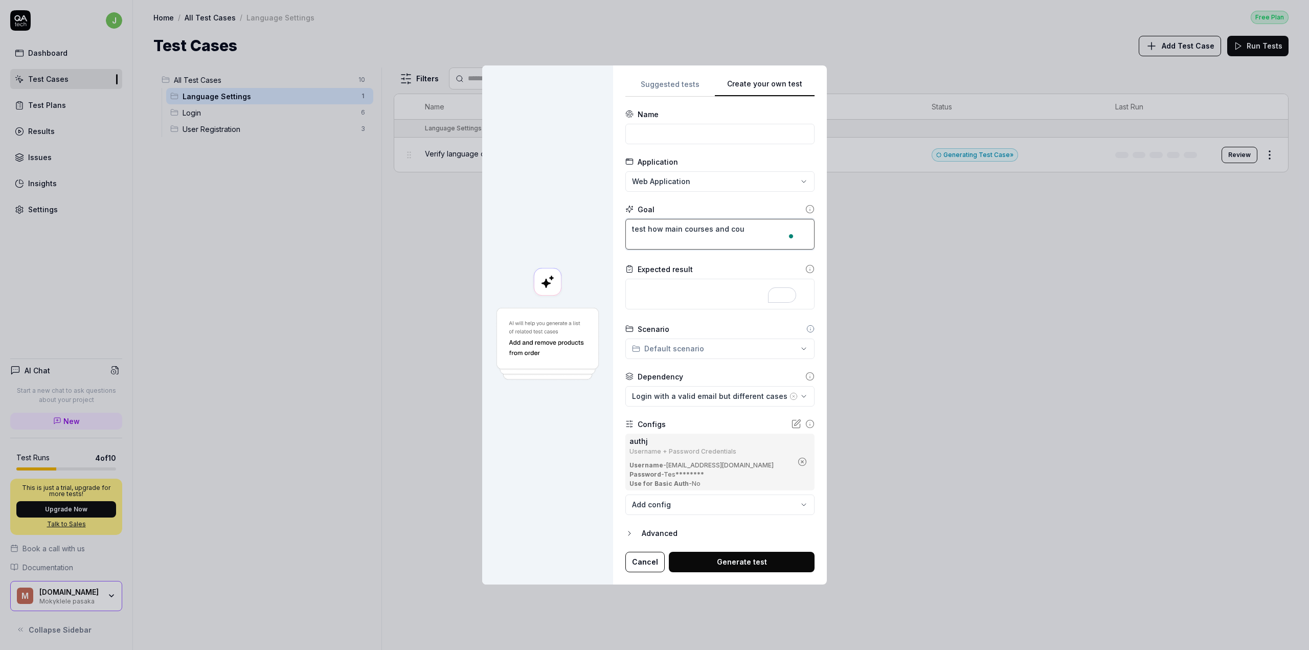
type textarea "test how main courses and cour"
type textarea "*"
type textarea "test how main courses and cours"
type textarea "*"
type textarea "test how main courses and course"
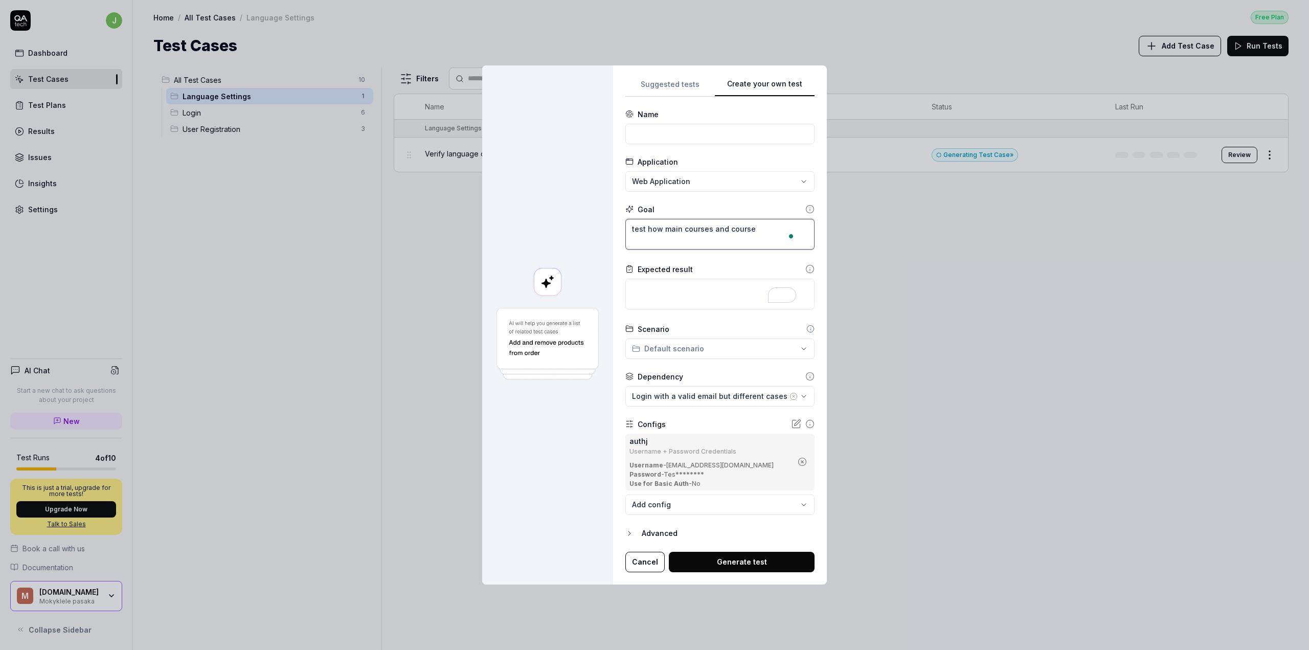
type textarea "*"
type textarea "test how main courses and courses"
type textarea "*"
type textarea "test how main courses and courses"
type textarea "*"
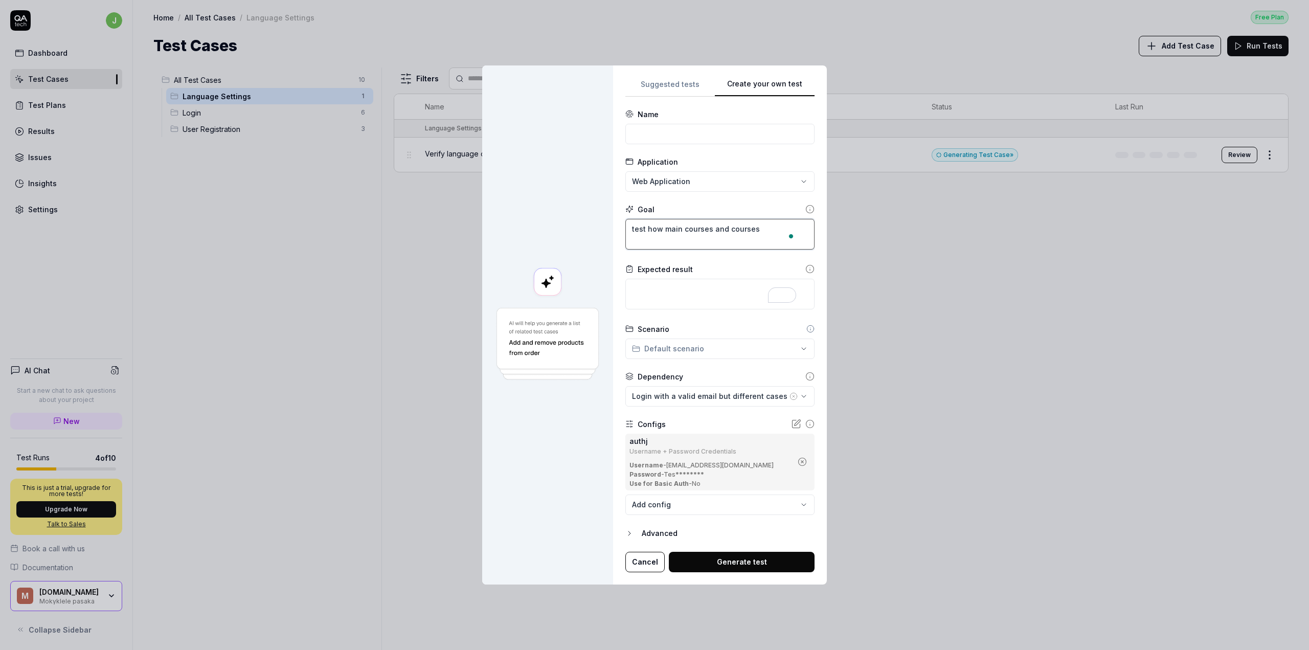
type textarea "test how main courses and courses r"
type textarea "*"
type textarea "test how main courses and courses re"
type textarea "*"
type textarea "test how main courses and courses regi"
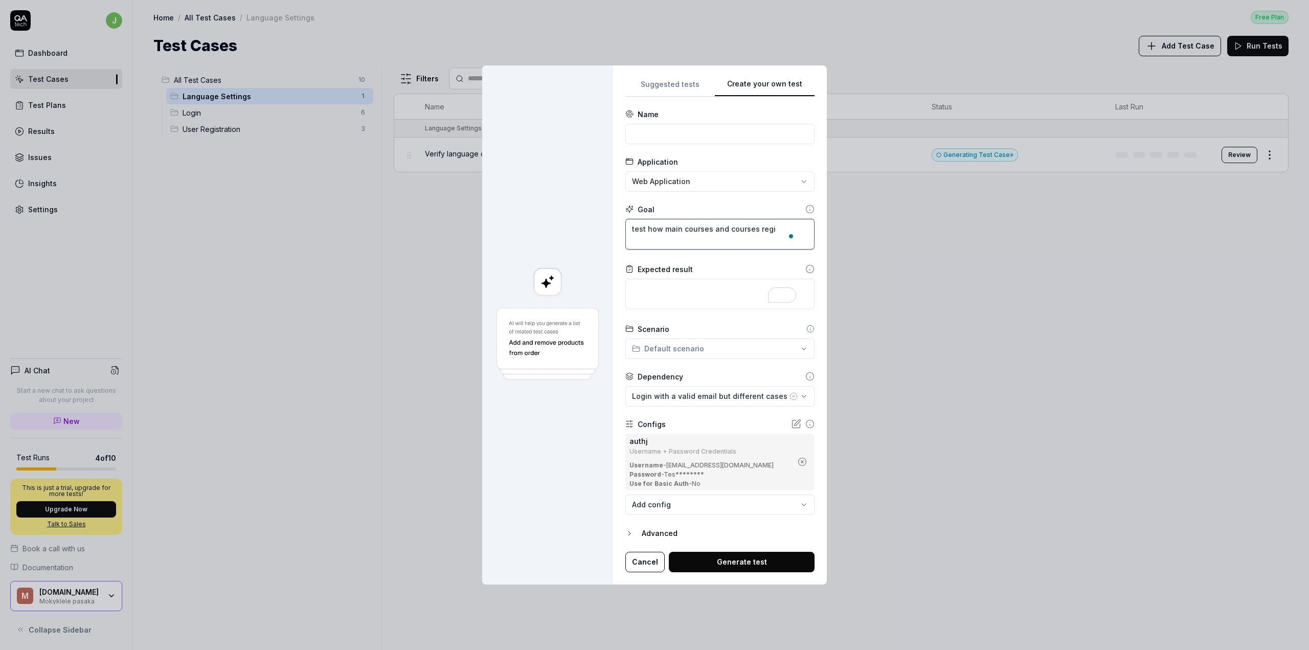
type textarea "*"
type textarea "test how main courses and courses regiu"
type textarea "*"
type textarea "test how main courses and courses regius"
type textarea "*"
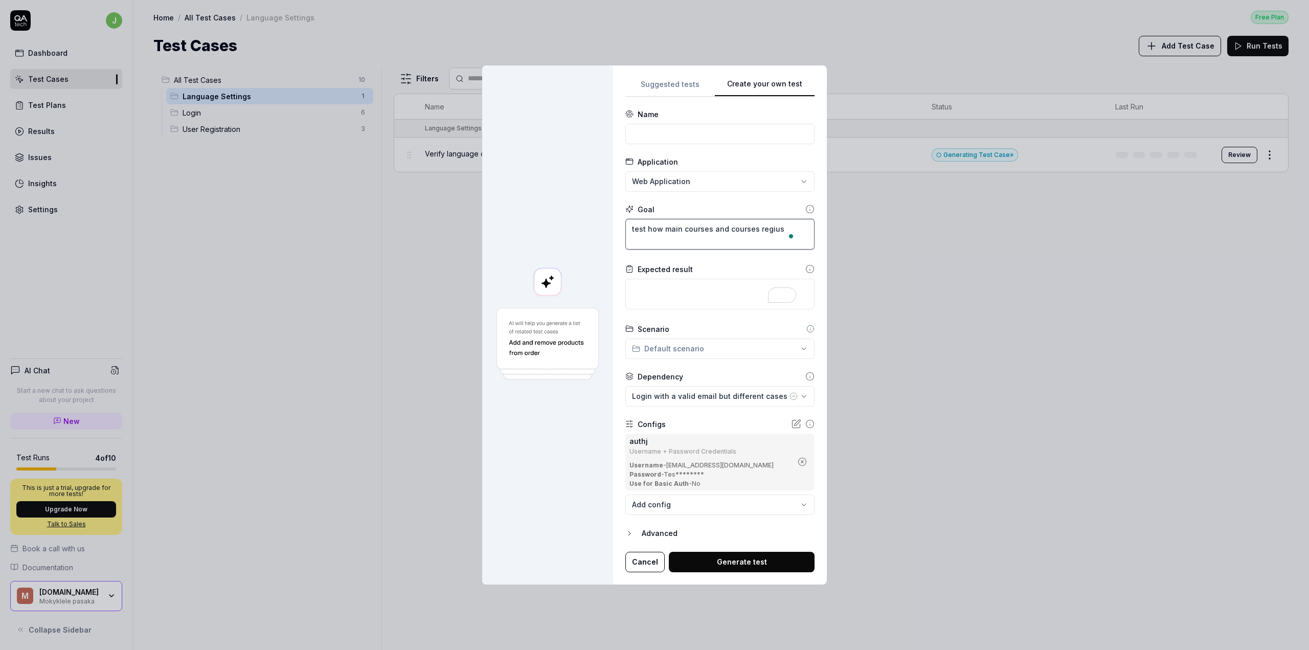
type textarea "test how main courses and courses regiust"
type textarea "*"
type textarea "test how main courses and courses regius"
type textarea "*"
type textarea "test how main courses and courses regiu"
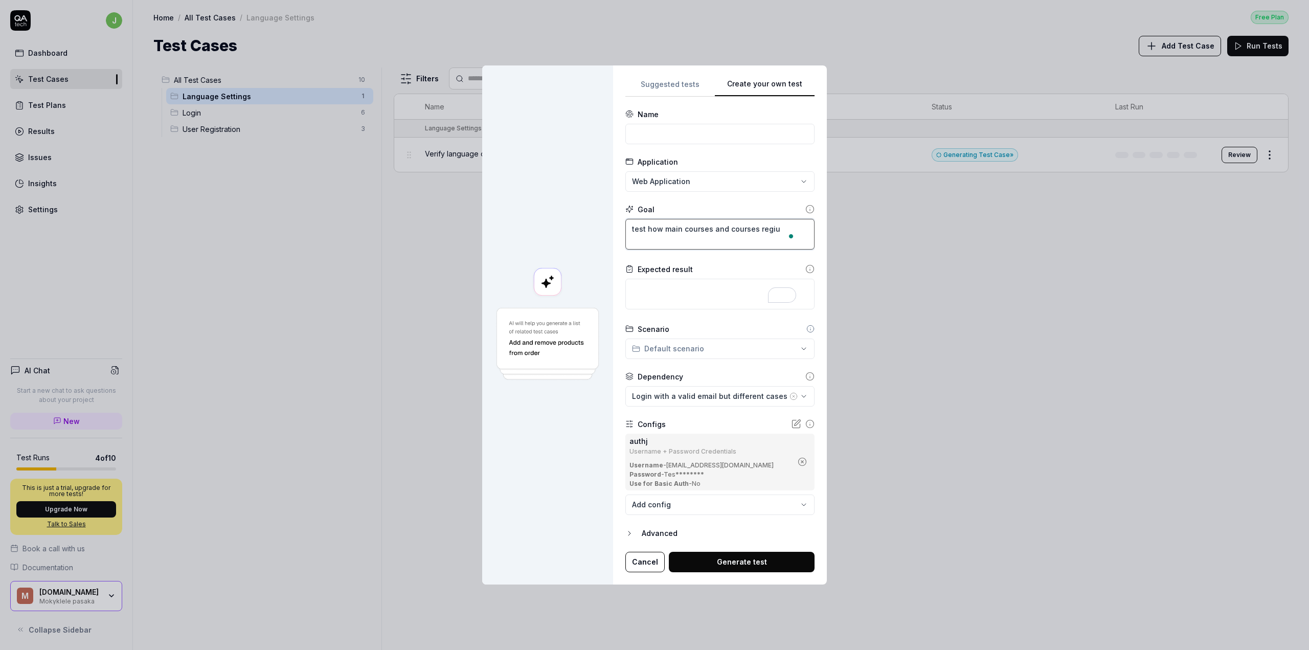
type textarea "*"
type textarea "test how main courses and courses regi"
type textarea "*"
type textarea "test how main courses and courses regis"
type textarea "*"
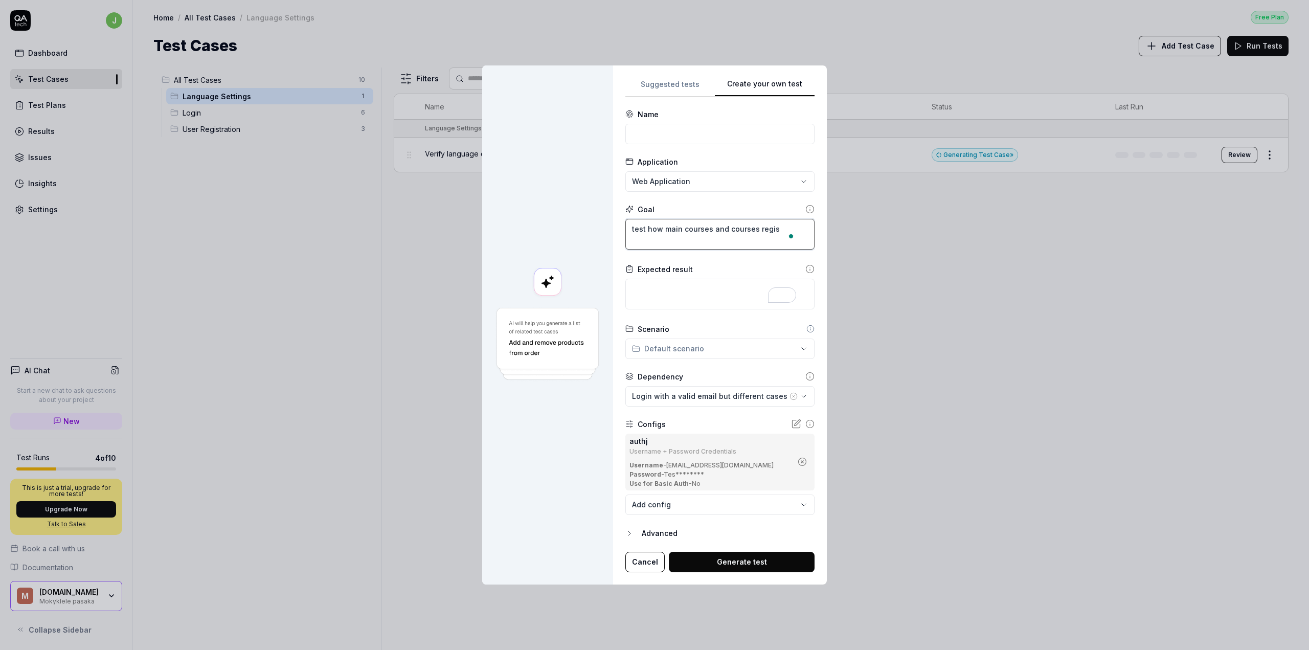
type textarea "test how main courses and courses regist"
type textarea "*"
type textarea "test how main courses and courses registr"
type textarea "*"
type textarea "test how main courses and courses registra"
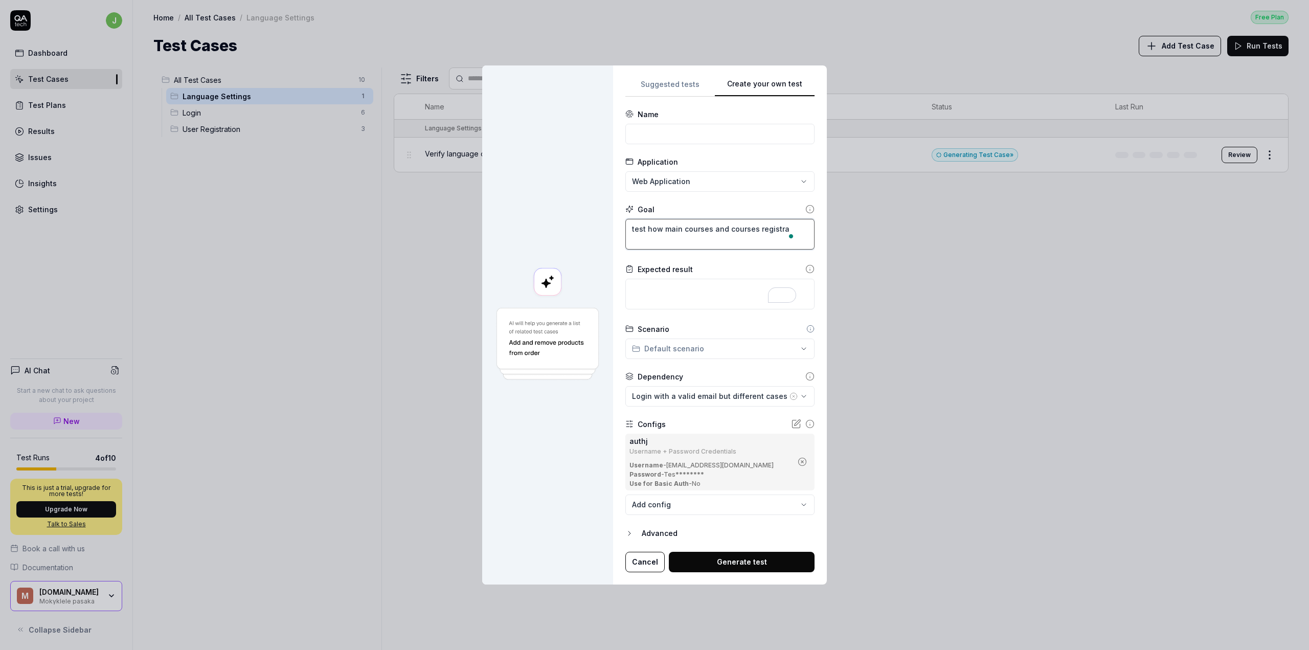
type textarea "*"
type textarea "test how main courses and courses registrat"
type textarea "*"
type textarea "test how main courses and courses registrati"
type textarea "*"
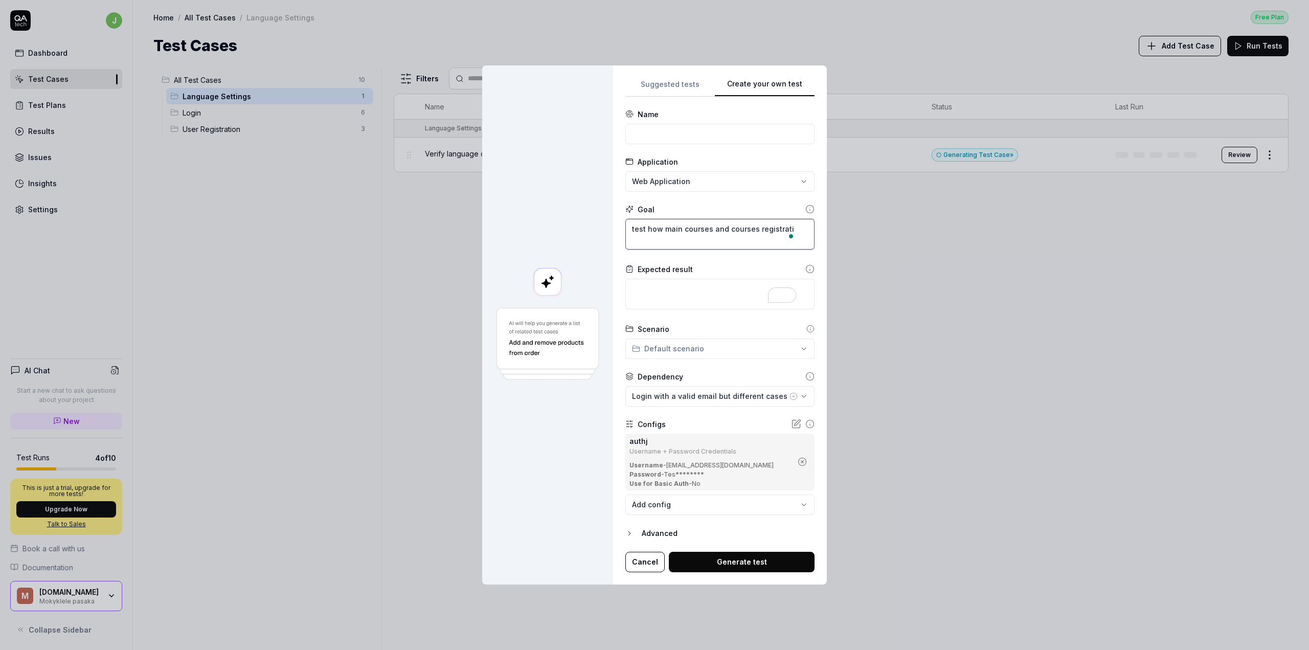
type textarea "test how main courses and courses registratio"
type textarea "*"
type textarea "test how main courses and courses registration"
type textarea "*"
type textarea "test how main courses and courses registrations"
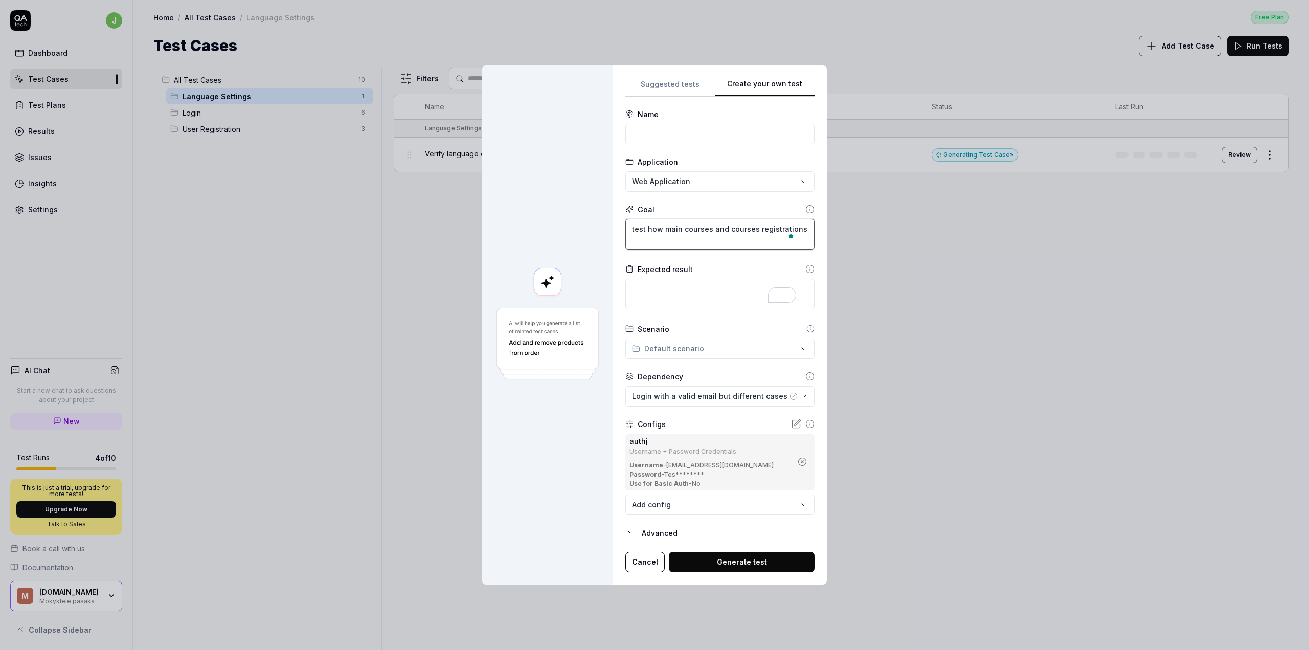
type textarea "*"
type textarea "test how main courses and courses registrations"
type textarea "*"
type textarea "test how main courses and courses registrations"
type textarea "*"
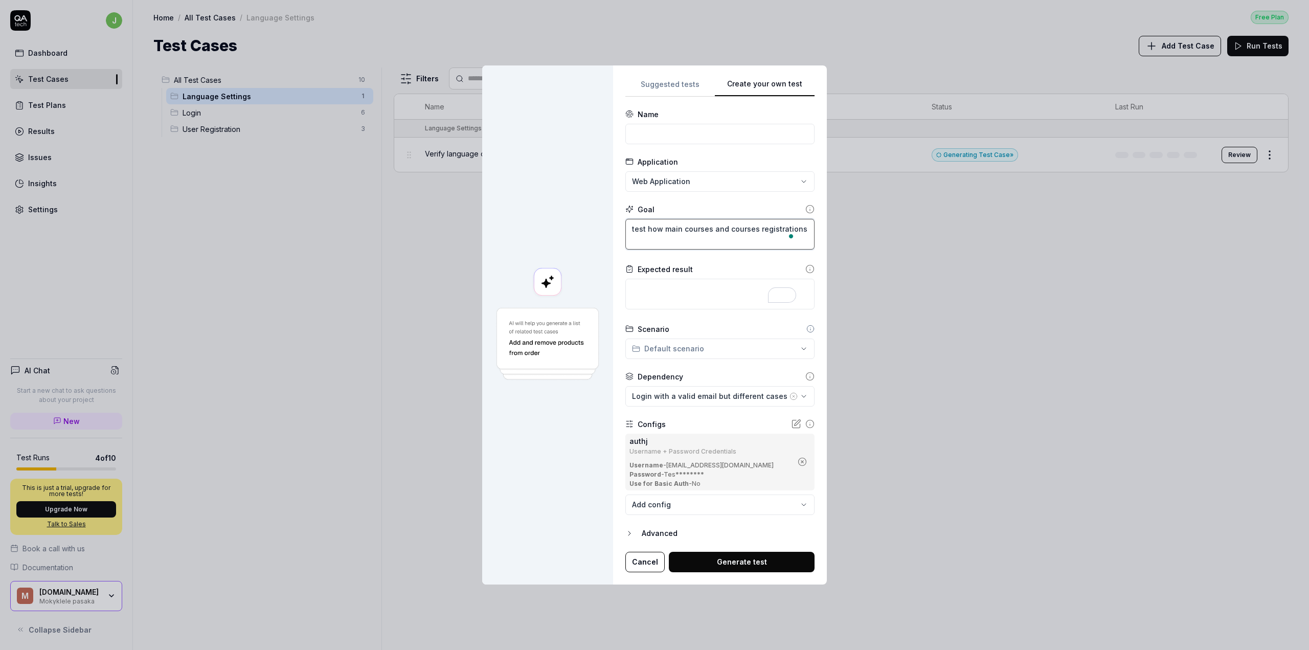
type textarea "test how main courses and courses registration"
type textarea "*"
type textarea "test how main courses and courses registration"
type textarea "*"
type textarea "test how main courses and courses registration w"
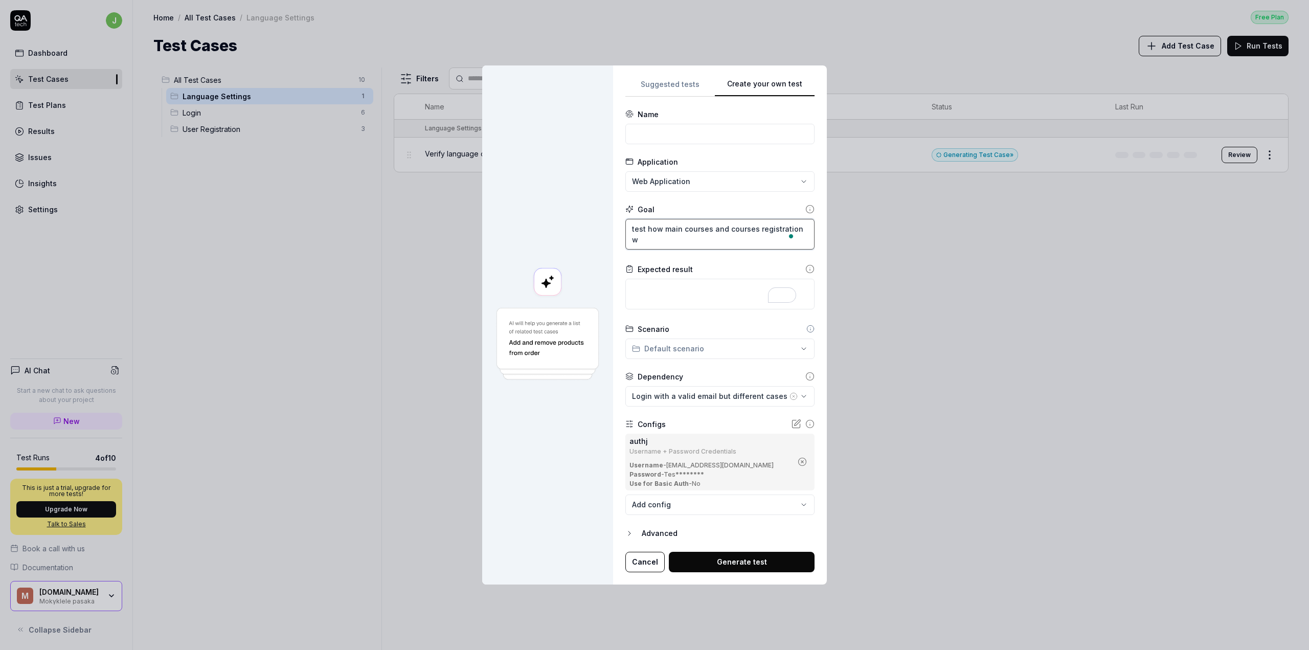
type textarea "*"
type textarea "test how main courses and courses registration wo"
type textarea "*"
type textarea "test how main courses and courses registration wor"
type textarea "*"
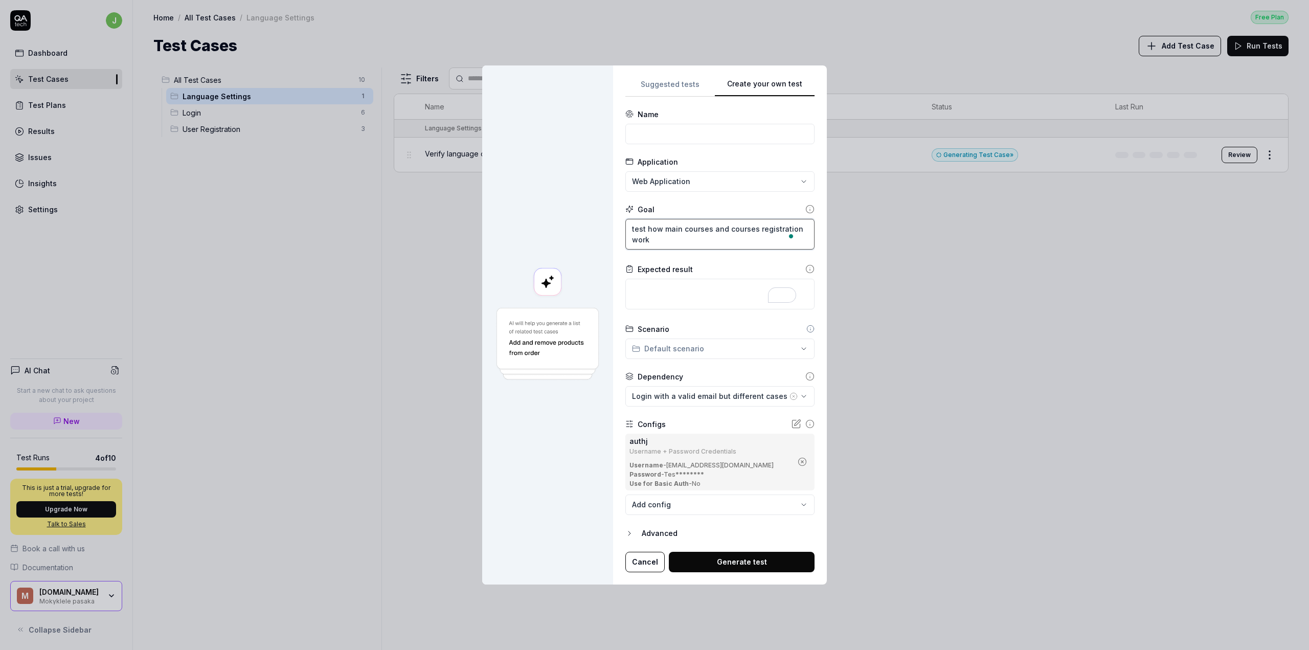
type textarea "test how main courses and courses registration works"
type textarea "*"
type textarea "test how main courses and courses registration works"
drag, startPoint x: 725, startPoint y: 556, endPoint x: 730, endPoint y: 569, distance: 13.1
click at [725, 559] on button "Generate test" at bounding box center [742, 562] width 146 height 20
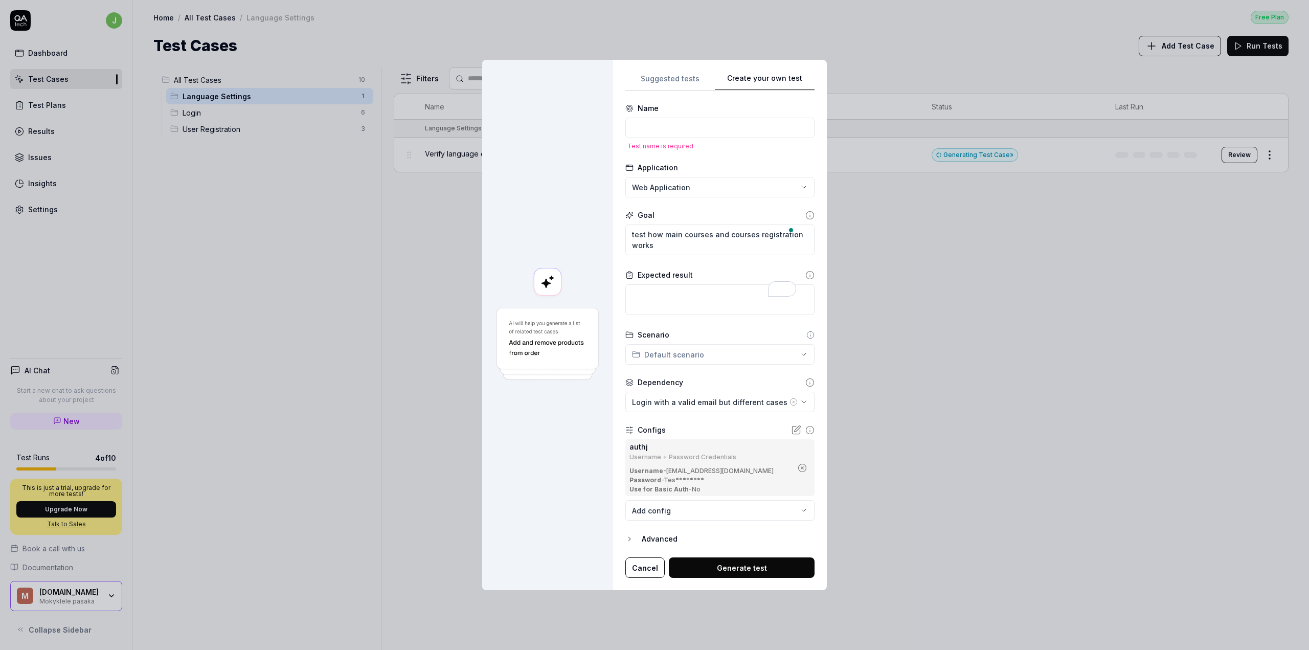
click at [730, 569] on button "Generate test" at bounding box center [742, 567] width 146 height 20
click at [666, 117] on div "Name Test name is required" at bounding box center [719, 126] width 189 height 47
click at [668, 126] on input at bounding box center [719, 128] width 189 height 20
type textarea "*"
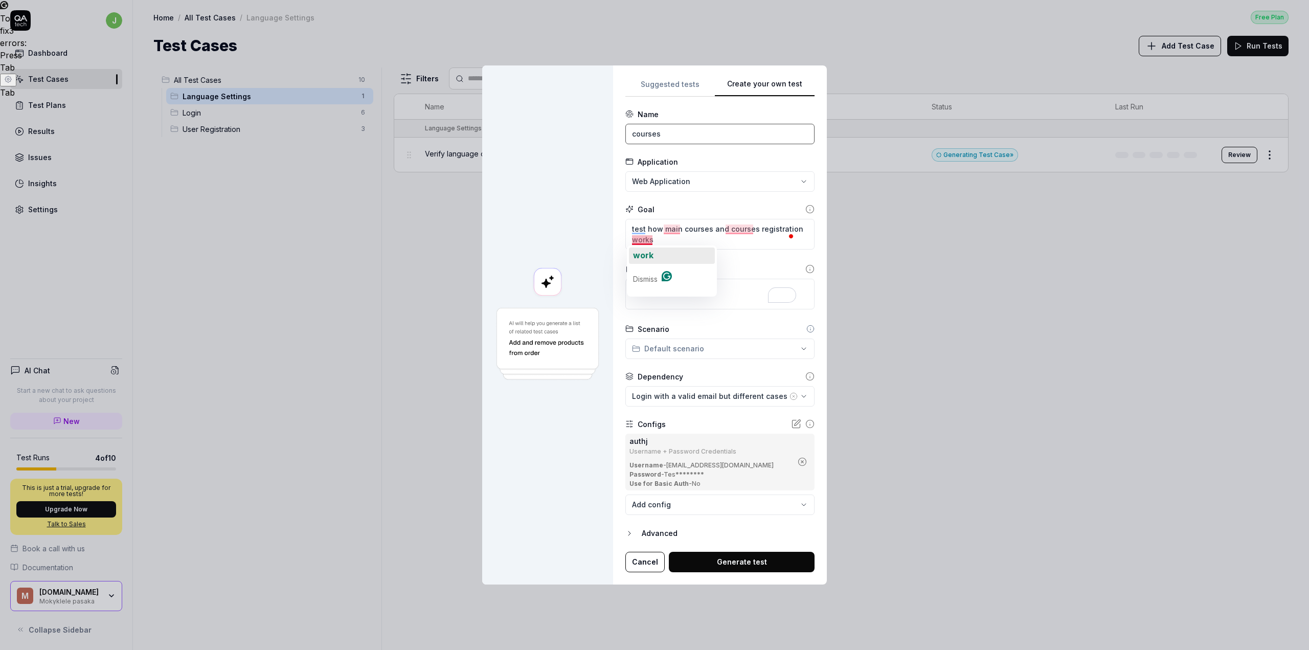
click at [655, 254] on button "work" at bounding box center [672, 256] width 86 height 16
type input "courses"
type textarea "*"
type textarea "test how main courses and courses registration work"
click at [682, 245] on span "main" at bounding box center [691, 244] width 18 height 10
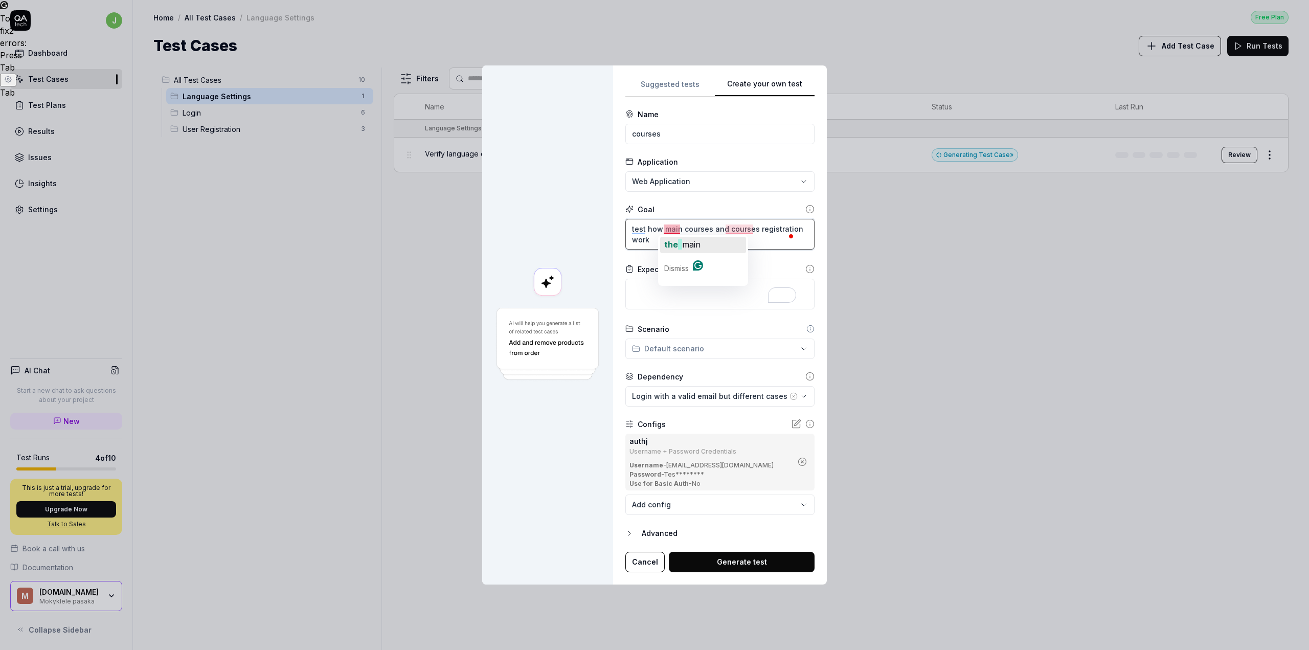
type textarea "*"
type textarea "test how the main courses and courses registration work"
click at [753, 243] on span "course" at bounding box center [754, 244] width 29 height 10
type textarea "*"
type textarea "test how the main courses and course registration work"
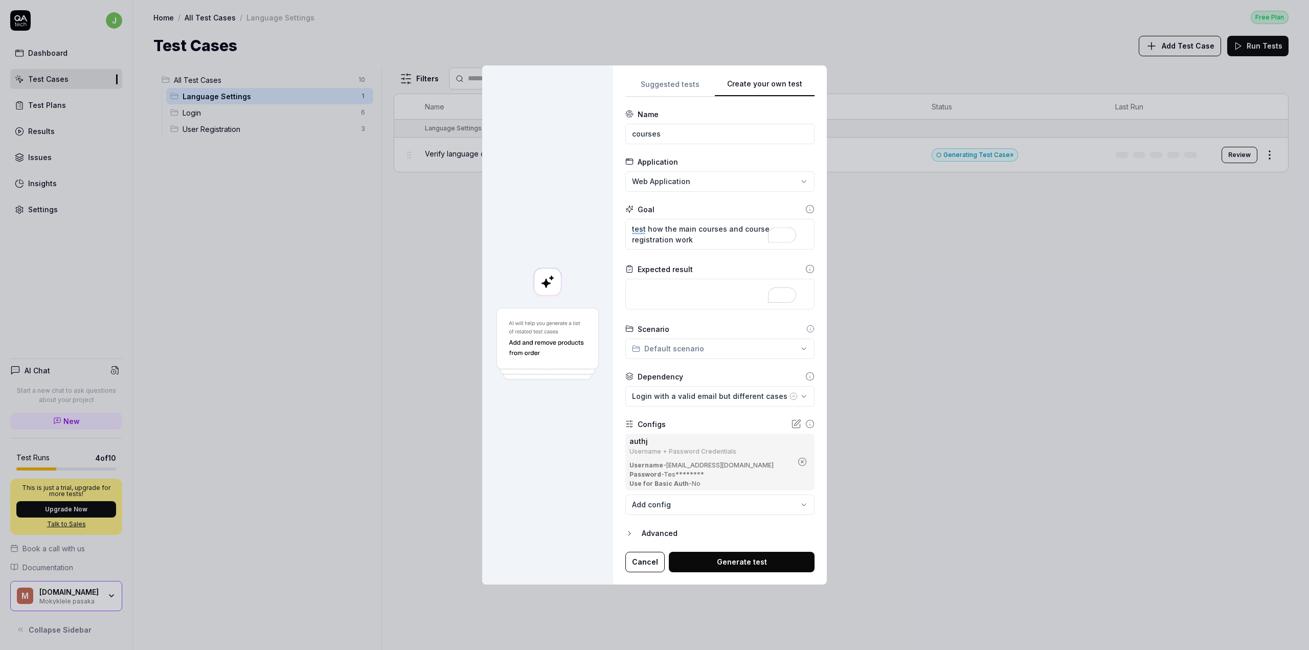
click at [735, 556] on button "Generate test" at bounding box center [742, 562] width 146 height 20
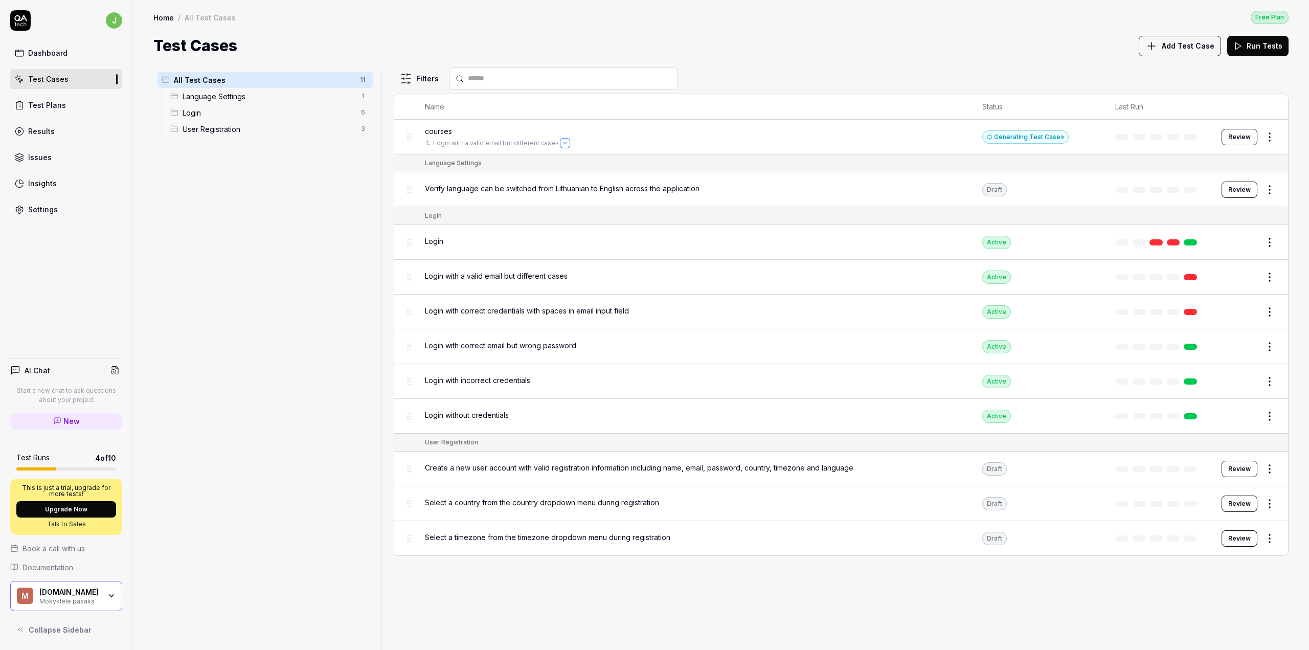
click at [563, 143] on icon "Open selector" at bounding box center [565, 143] width 4 height 4
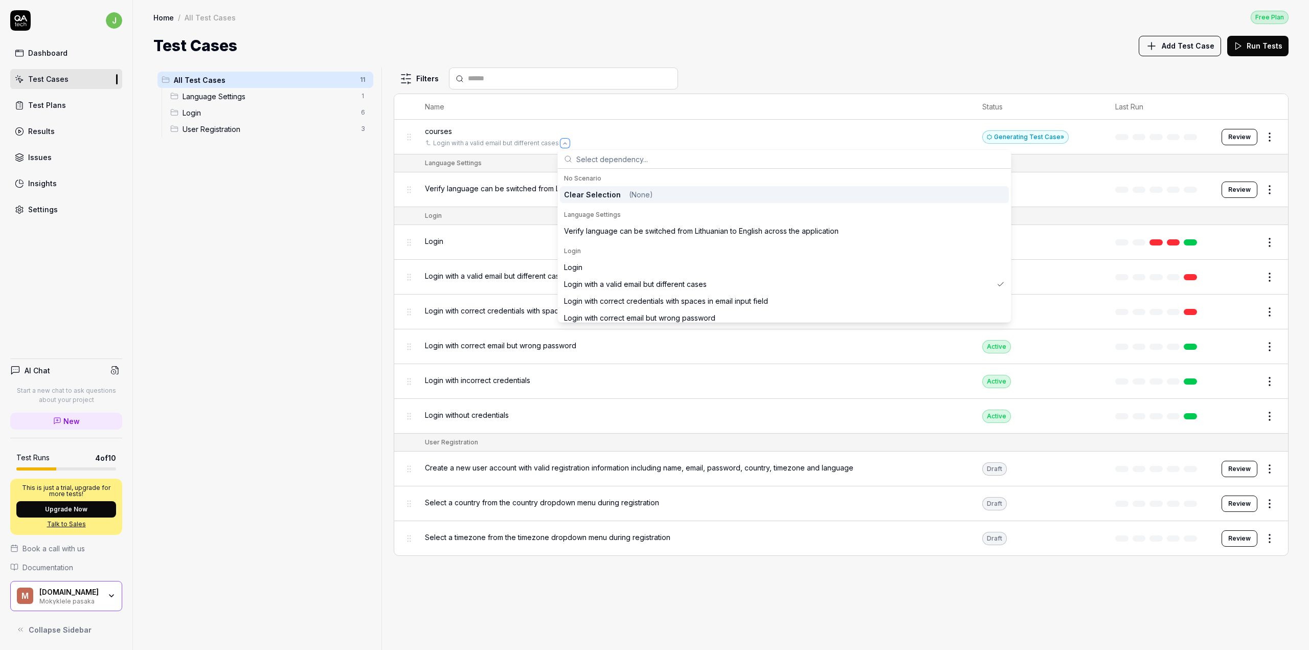
click at [564, 143] on icon "Open selector" at bounding box center [565, 144] width 3 height 2
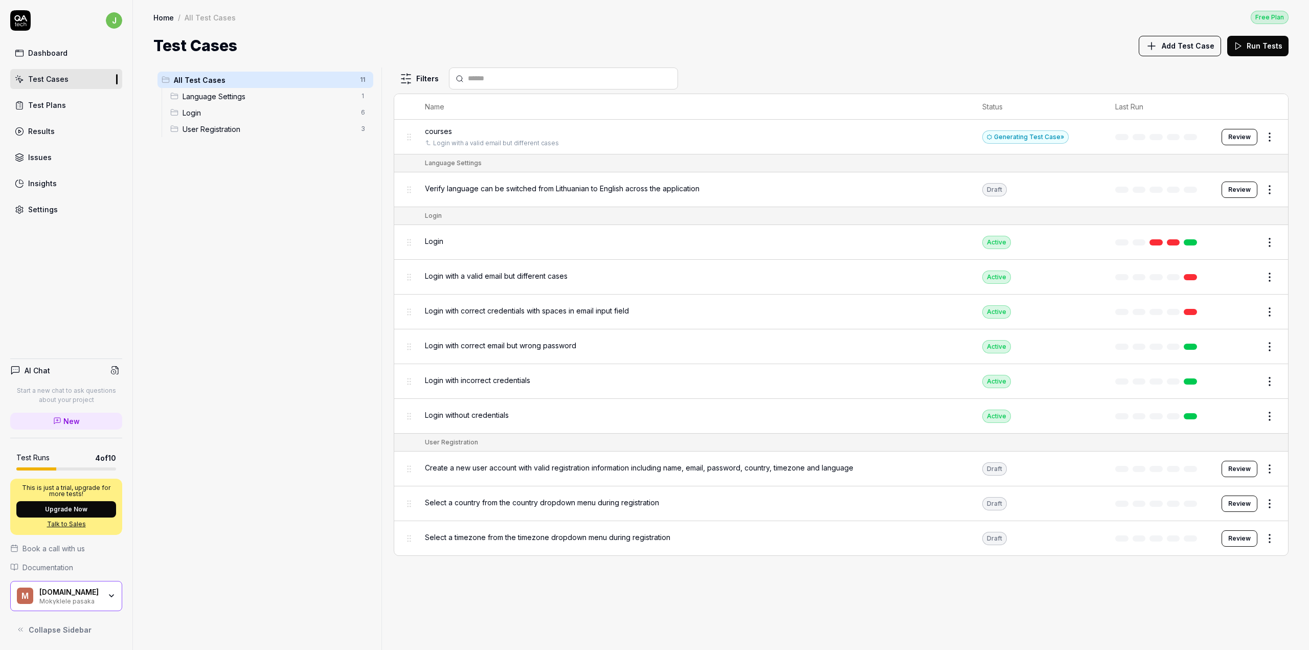
click at [310, 187] on div "All Test Cases 11 Language Settings 1 Login 6 User Registration 3" at bounding box center [265, 353] width 224 height 570
click at [1228, 138] on button "Review" at bounding box center [1240, 137] width 36 height 16
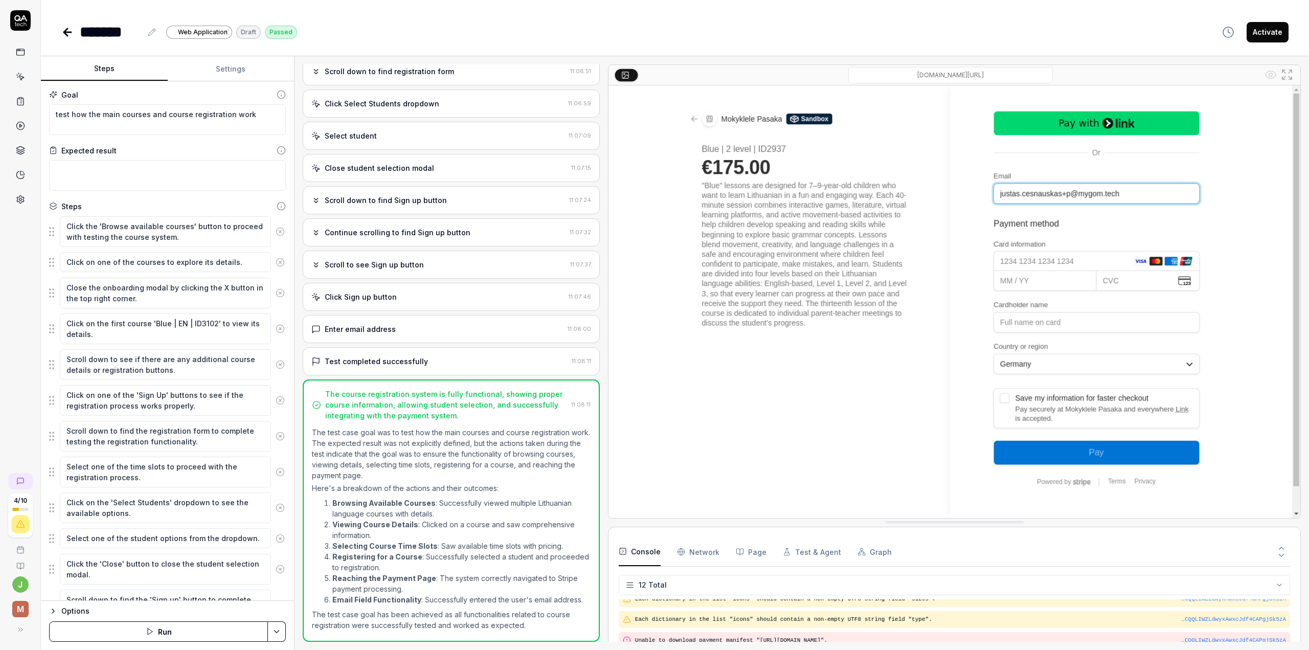
click at [62, 25] on link at bounding box center [68, 32] width 14 height 20
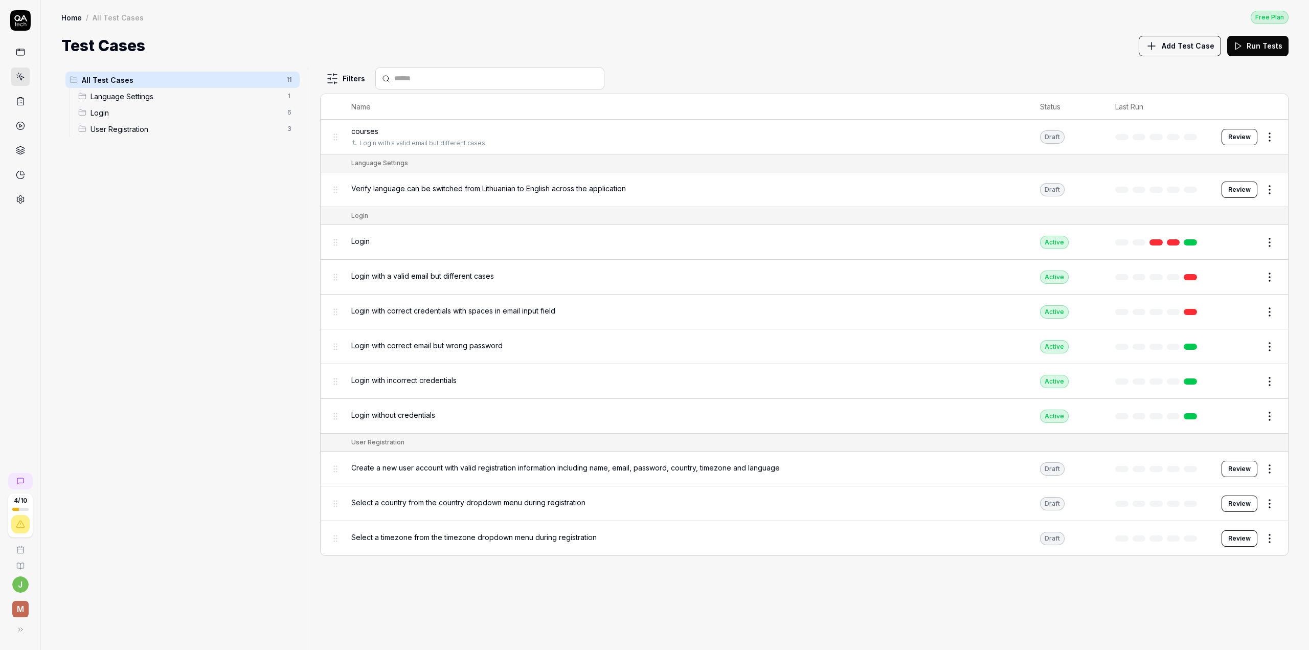
click at [604, 132] on div "courses" at bounding box center [685, 131] width 668 height 11
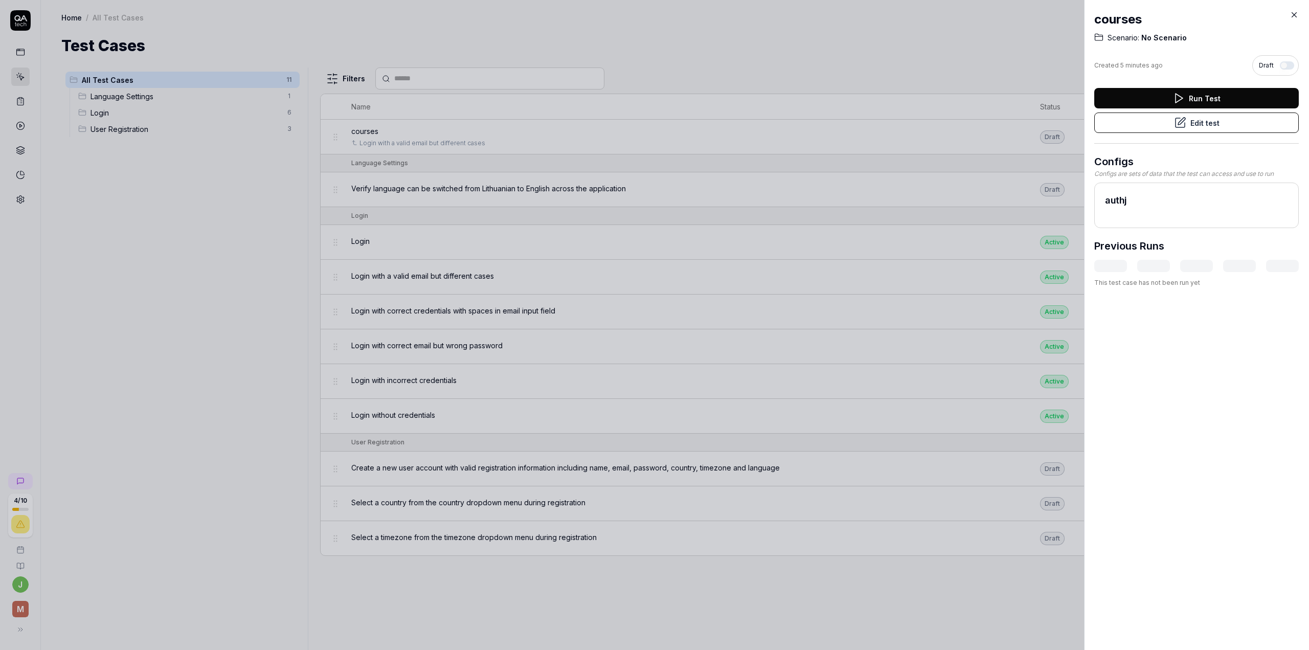
click at [1300, 11] on div "courses Scenario: No Scenario Created 5 minutes ago Draft Run Test Edit test Co…" at bounding box center [1196, 325] width 225 height 650
click at [1298, 12] on icon at bounding box center [1294, 14] width 9 height 9
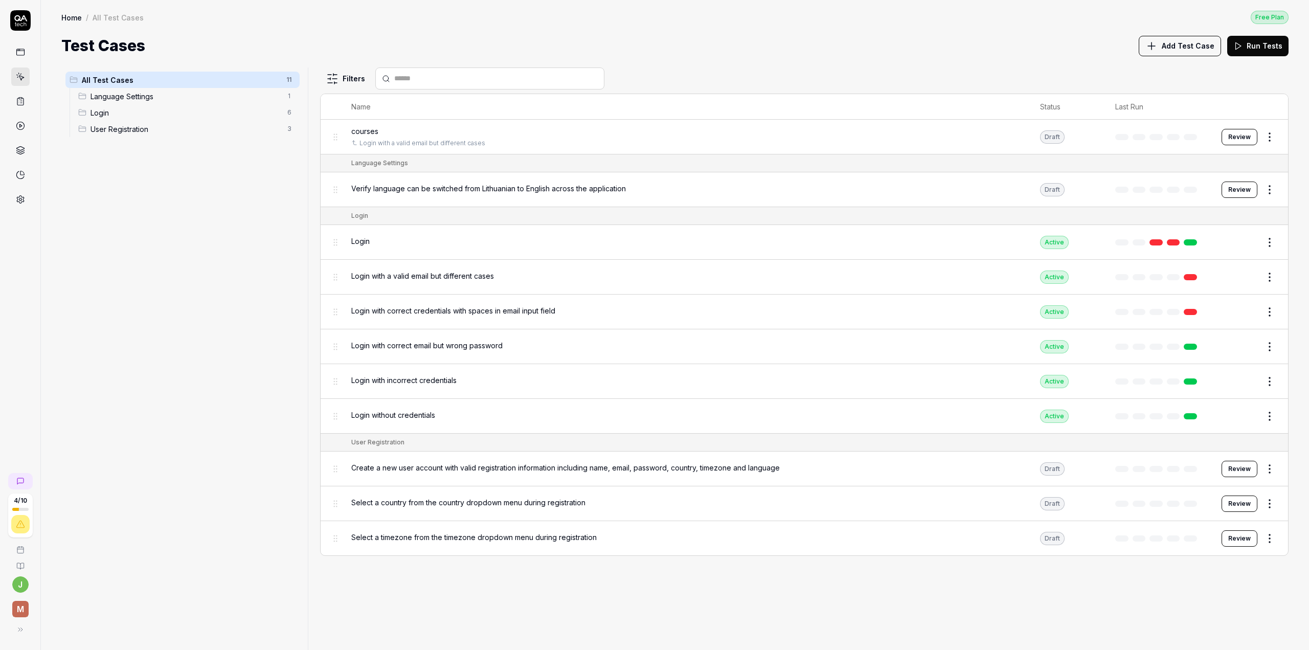
click at [1266, 136] on html "4 / 10 j M Home / All Test Cases Free Plan Home / All Test Cases Free Plan Test…" at bounding box center [654, 325] width 1309 height 650
click at [373, 140] on html "4 / 10 j M Home / All Test Cases Free Plan Home / All Test Cases Free Plan Test…" at bounding box center [654, 325] width 1309 height 650
click at [363, 133] on span "courses" at bounding box center [364, 131] width 27 height 11
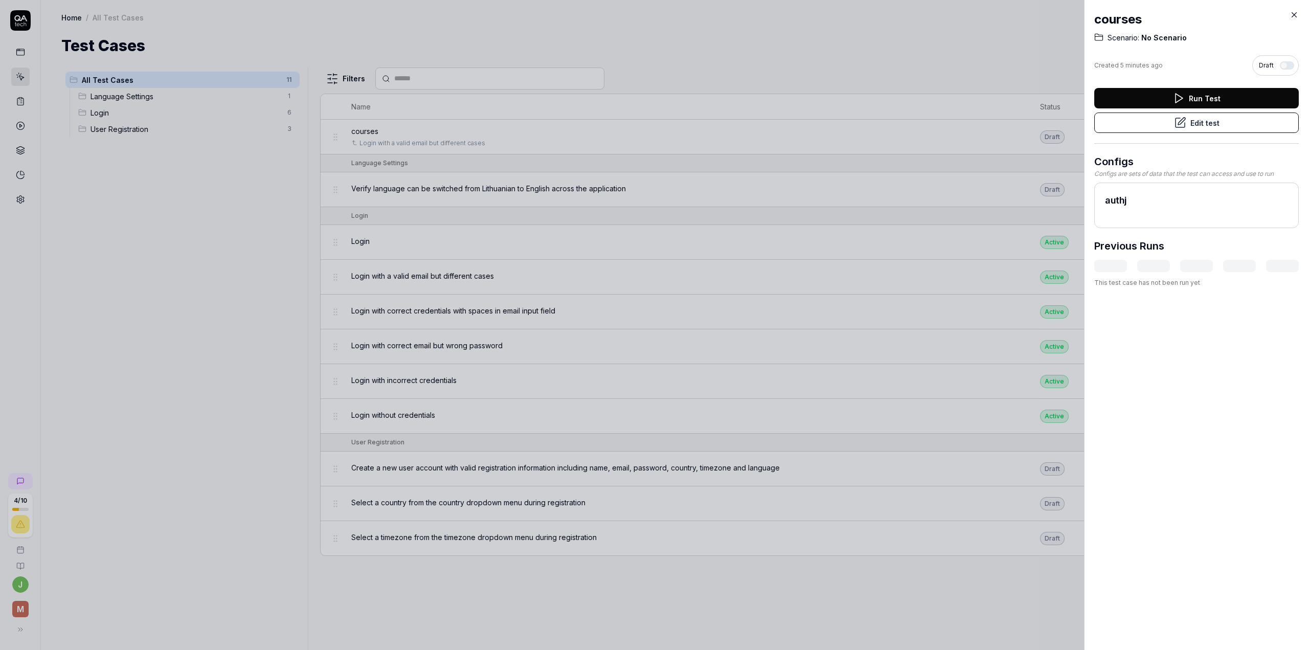
click at [363, 133] on div at bounding box center [654, 325] width 1309 height 650
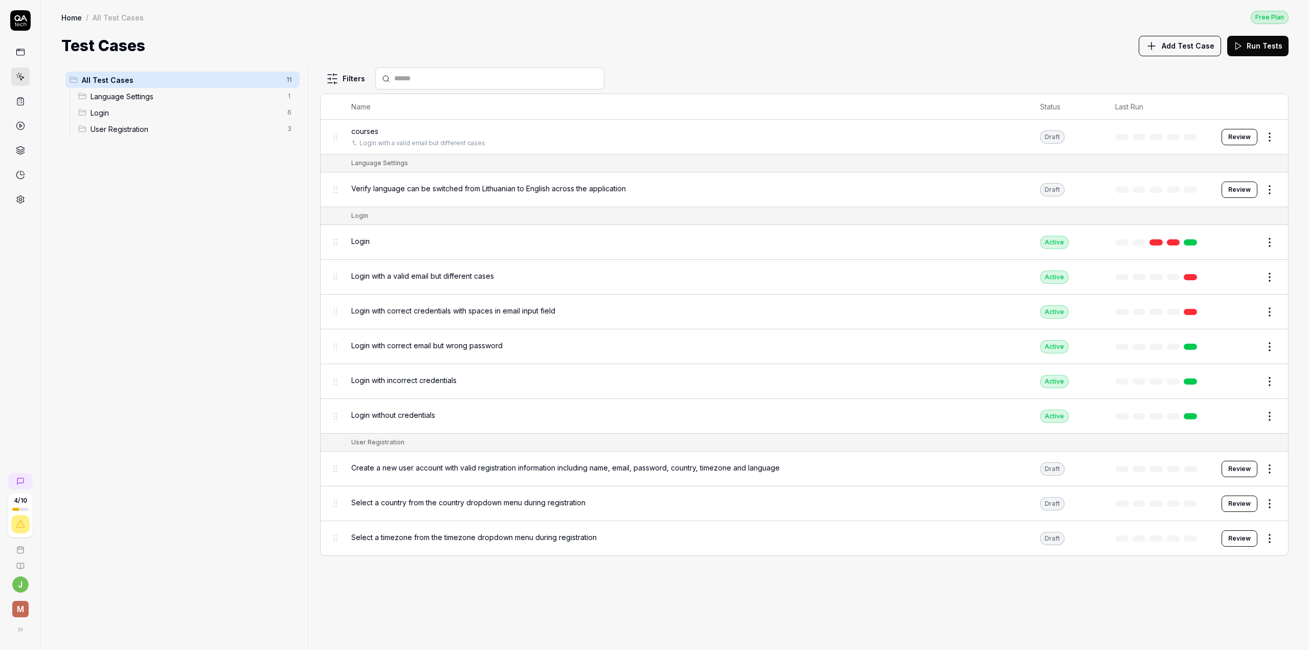
click at [1272, 136] on html "4 / 10 j M Home / All Test Cases Free Plan Home / All Test Cases Free Plan Test…" at bounding box center [654, 325] width 1309 height 650
click at [1206, 224] on div "Edit" at bounding box center [1226, 226] width 97 height 23
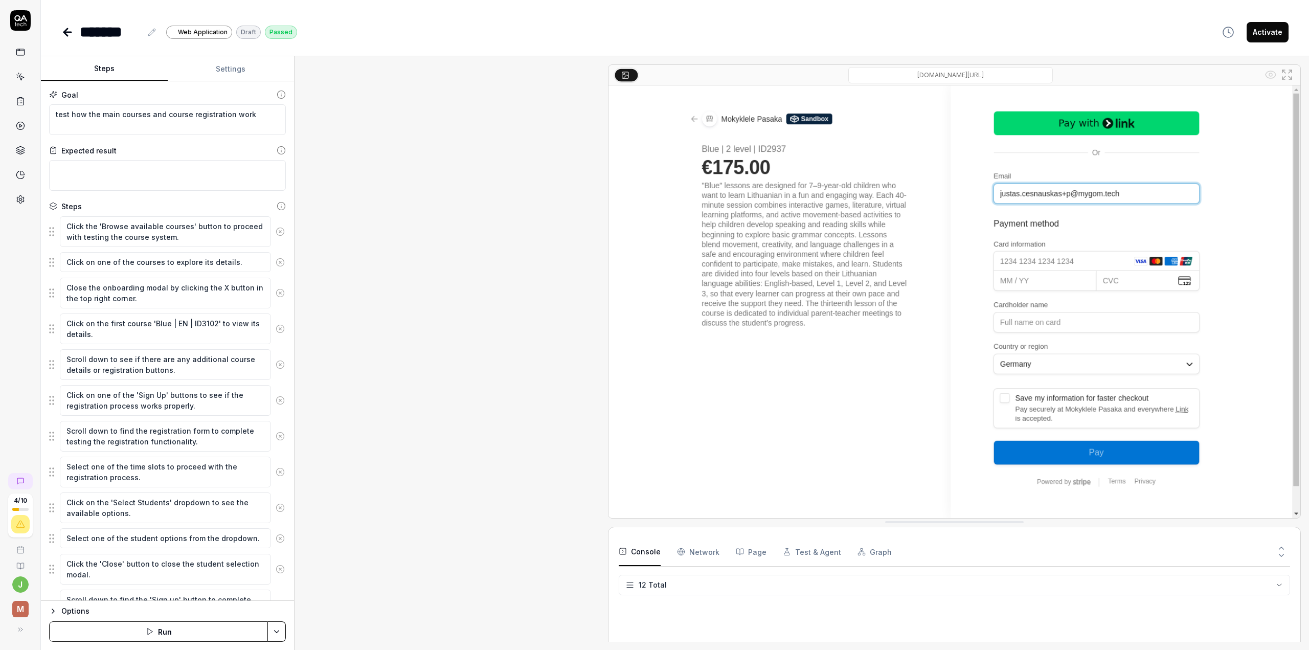
scroll to position [345, 0]
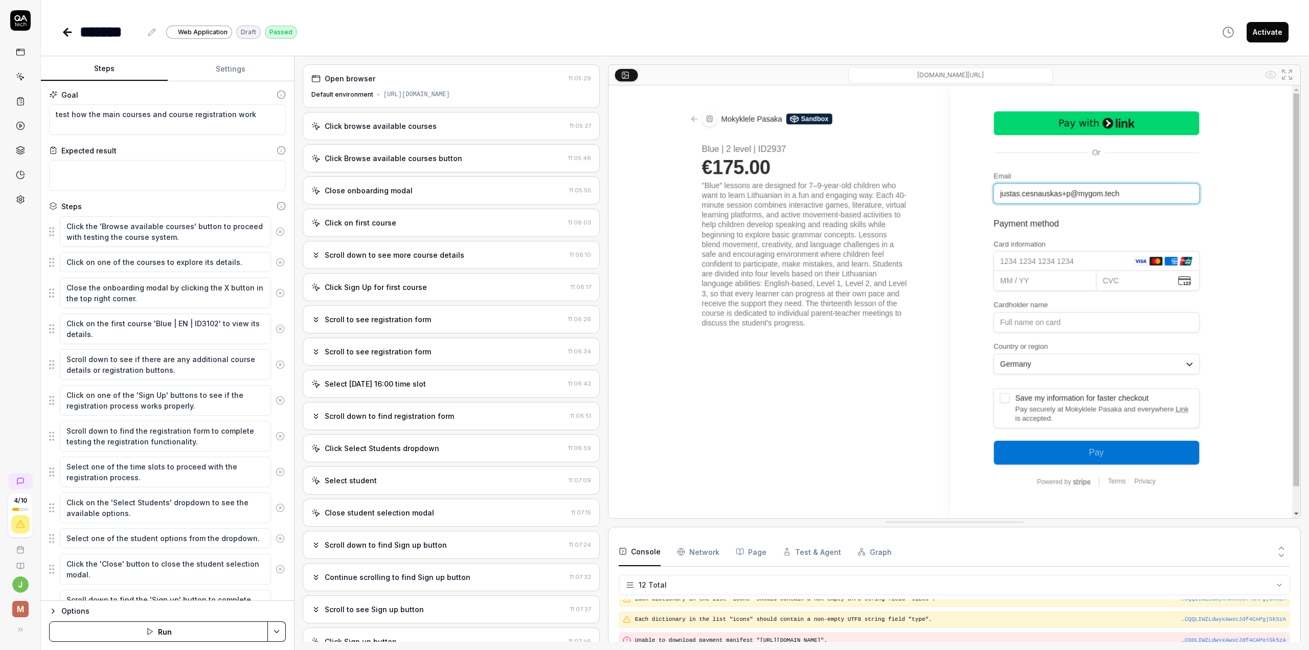
click at [151, 32] on icon at bounding box center [152, 32] width 8 height 8
click at [170, 123] on textarea "test how the main courses and course registration work" at bounding box center [167, 119] width 237 height 31
click at [170, 122] on textarea "test how the main courses and course registration work" at bounding box center [167, 119] width 237 height 31
type textarea "*"
type textarea "W"
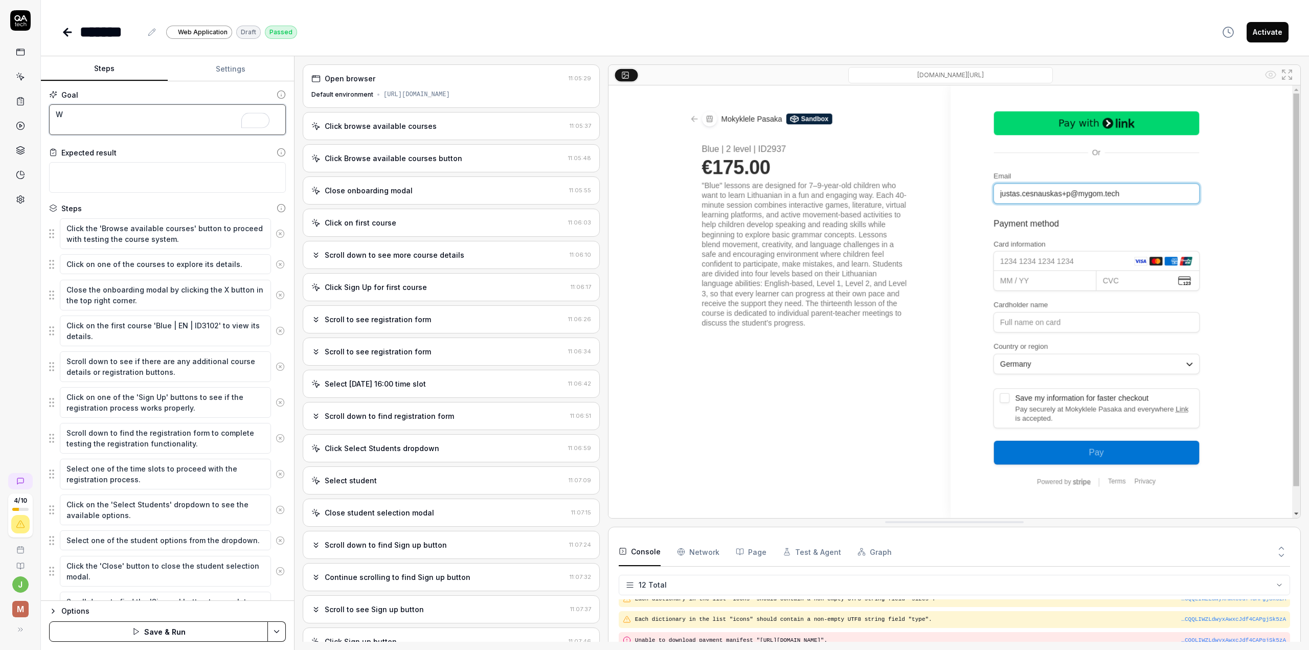
type textarea "*"
type textarea "We"
type textarea "*"
type textarea "We"
type textarea "*"
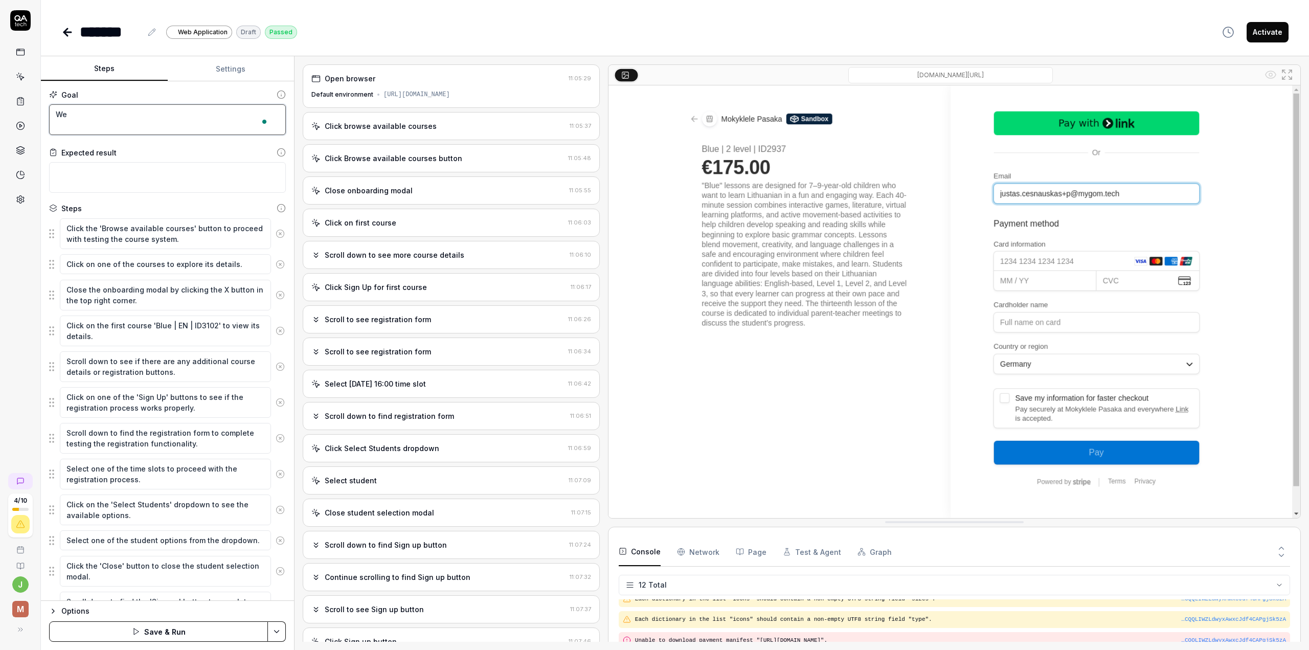
type textarea "We n"
type textarea "*"
type textarea "We nm"
type textarea "*"
type textarea "We n"
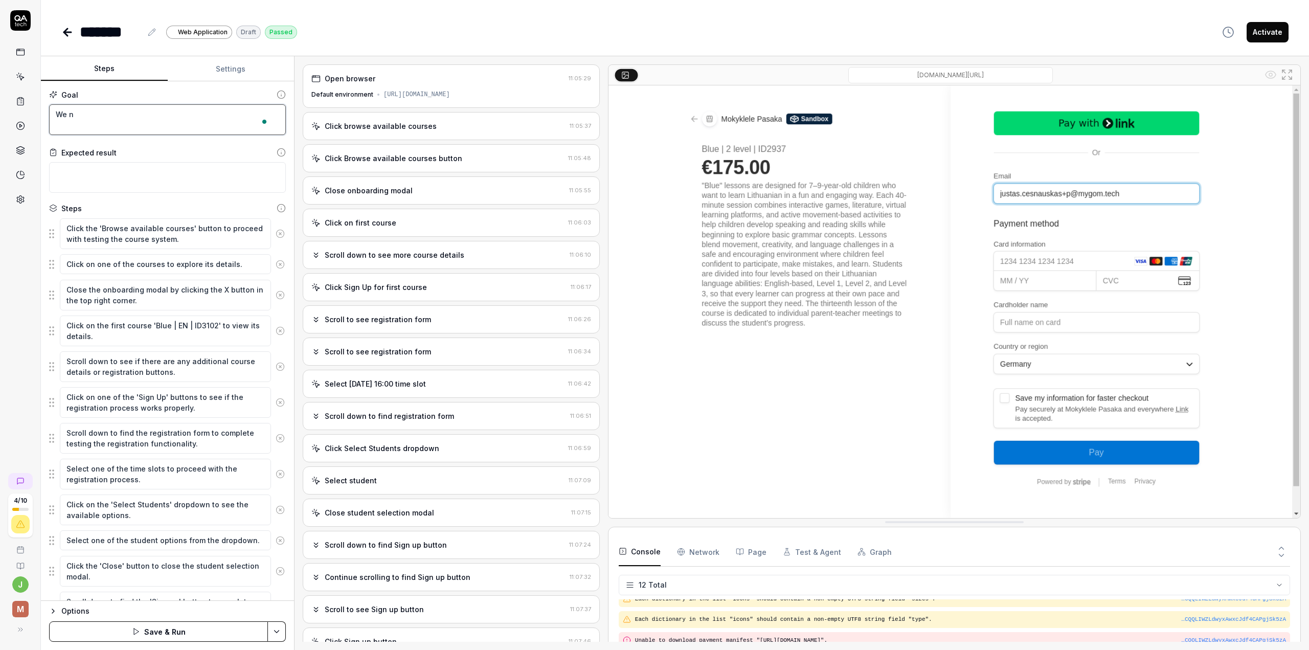
type textarea "*"
type textarea "We ne"
type textarea "*"
type textarea "We nee"
type textarea "*"
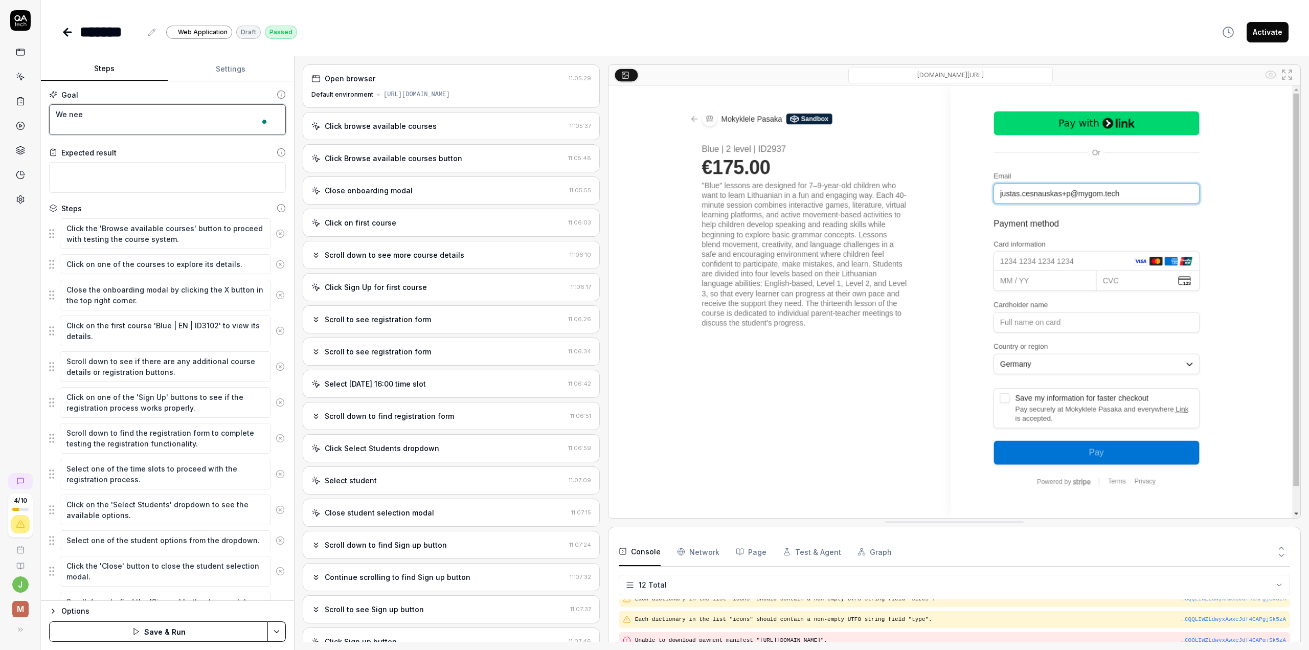
type textarea "We need"
type textarea "*"
type textarea "We need"
type textarea "*"
type textarea "We need t"
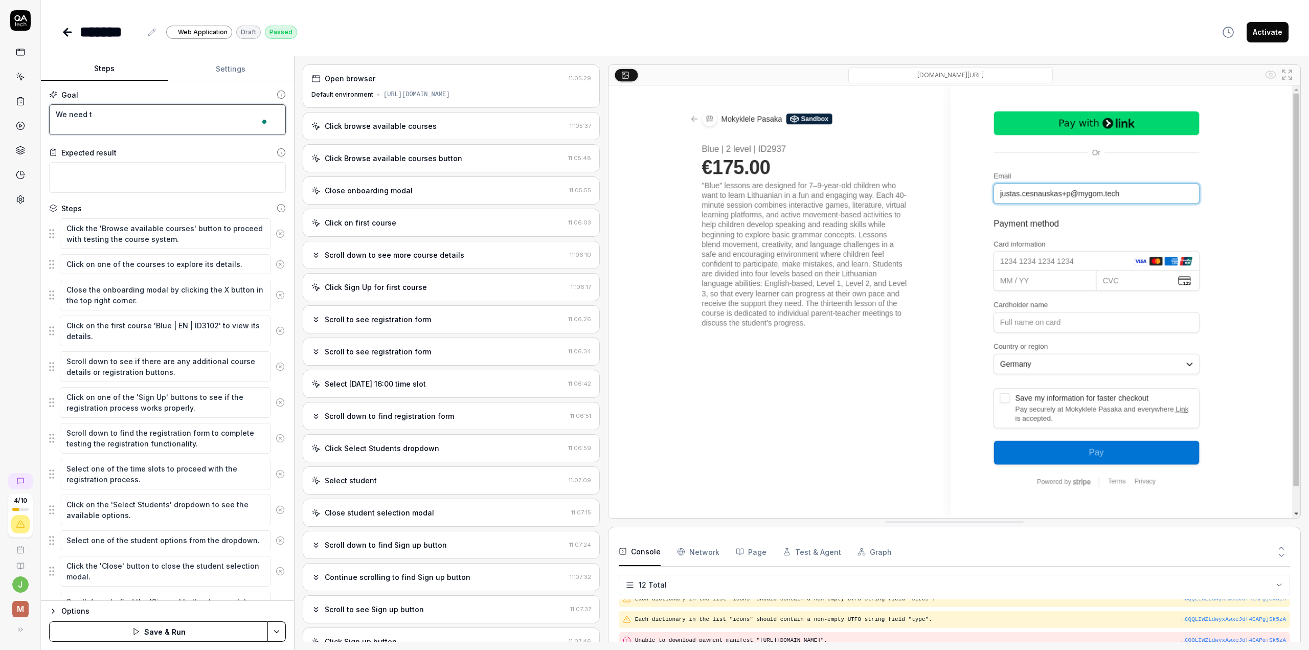
type textarea "*"
type textarea "We need to"
type textarea "*"
type textarea "We need to"
type textarea "*"
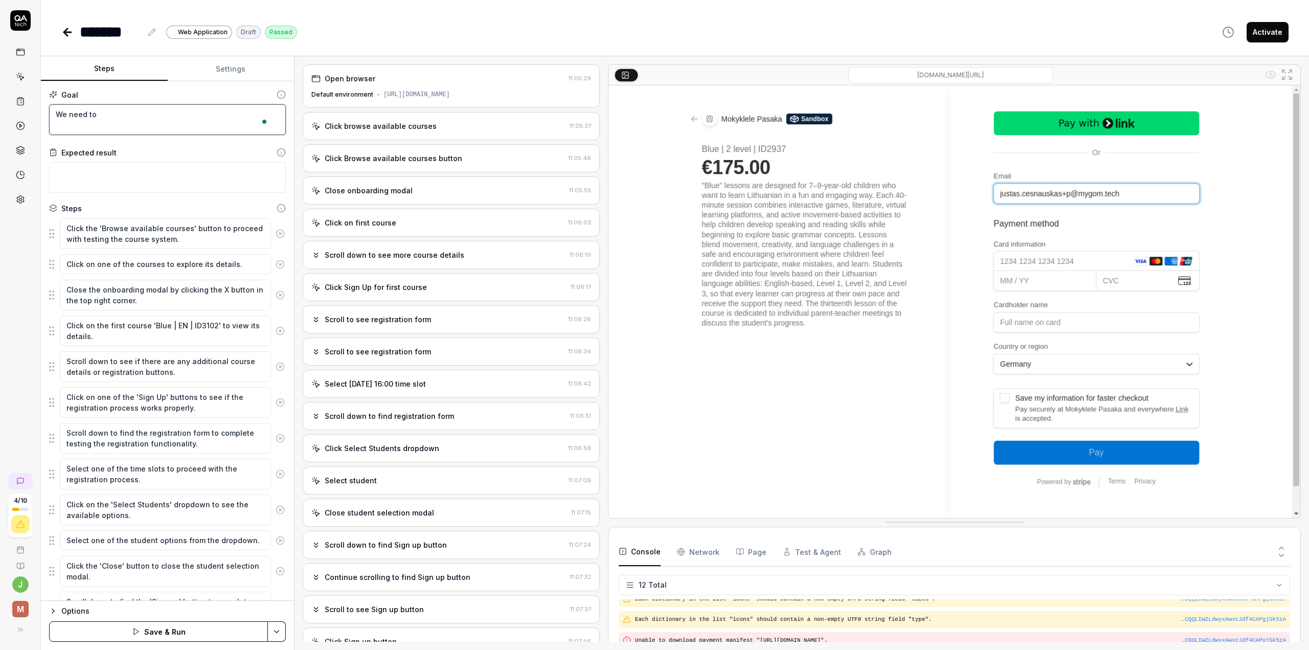
type textarea "We need to t"
type textarea "*"
type textarea "We need to te"
type textarea "*"
type textarea "We need to tes"
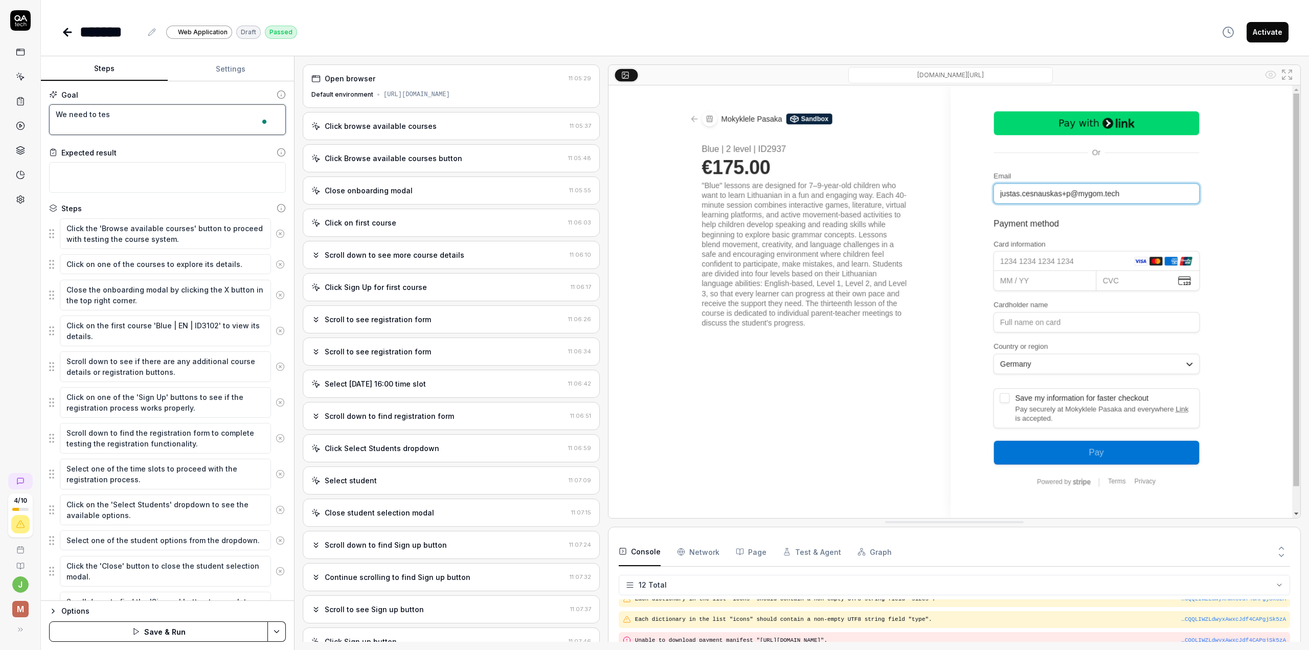
type textarea "*"
type textarea "We need to test"
type textarea "*"
type textarea "We need to test"
type textarea "*"
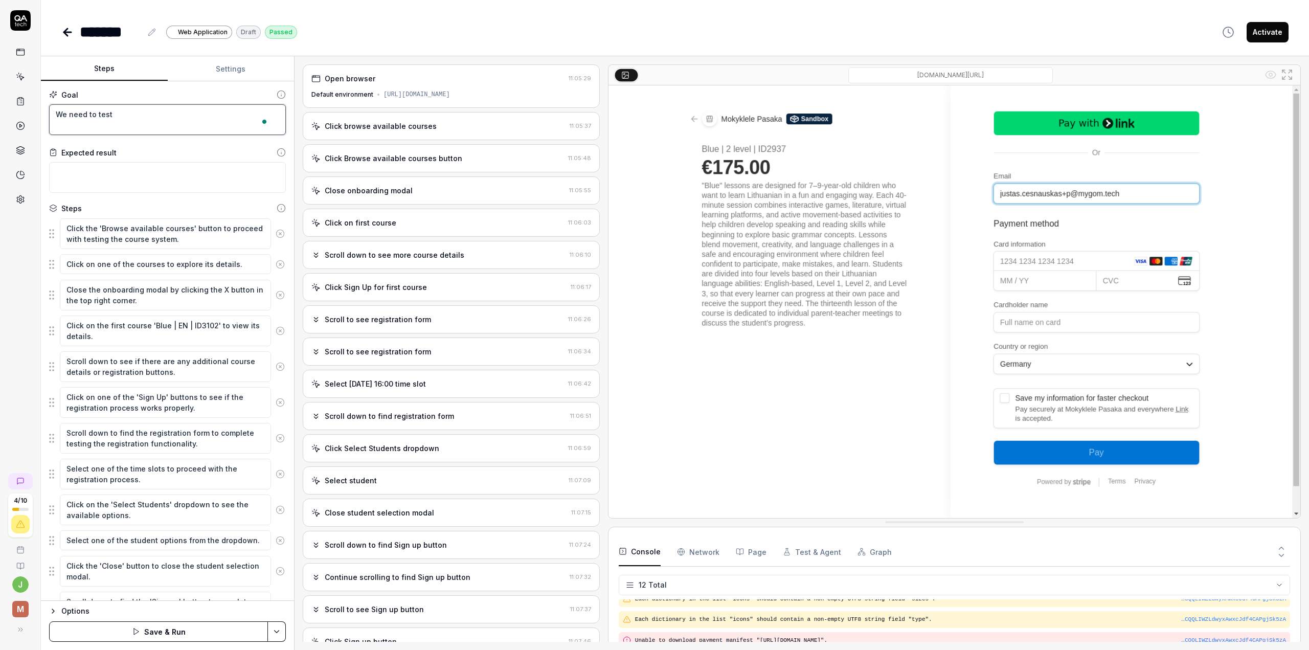
type textarea "We need to test h"
type textarea "*"
type textarea "We need to test ho"
type textarea "*"
type textarea "We need to test how"
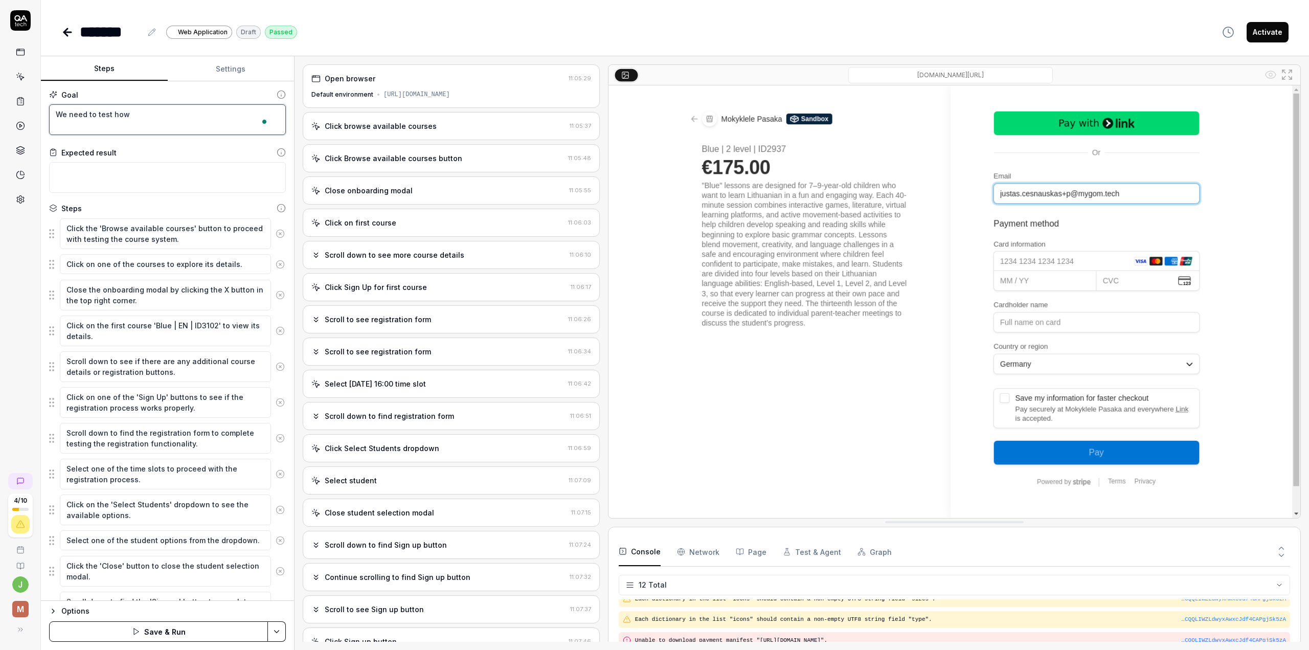
type textarea "*"
type textarea "We need to test how"
type textarea "*"
type textarea "We need to test how co"
type textarea "*"
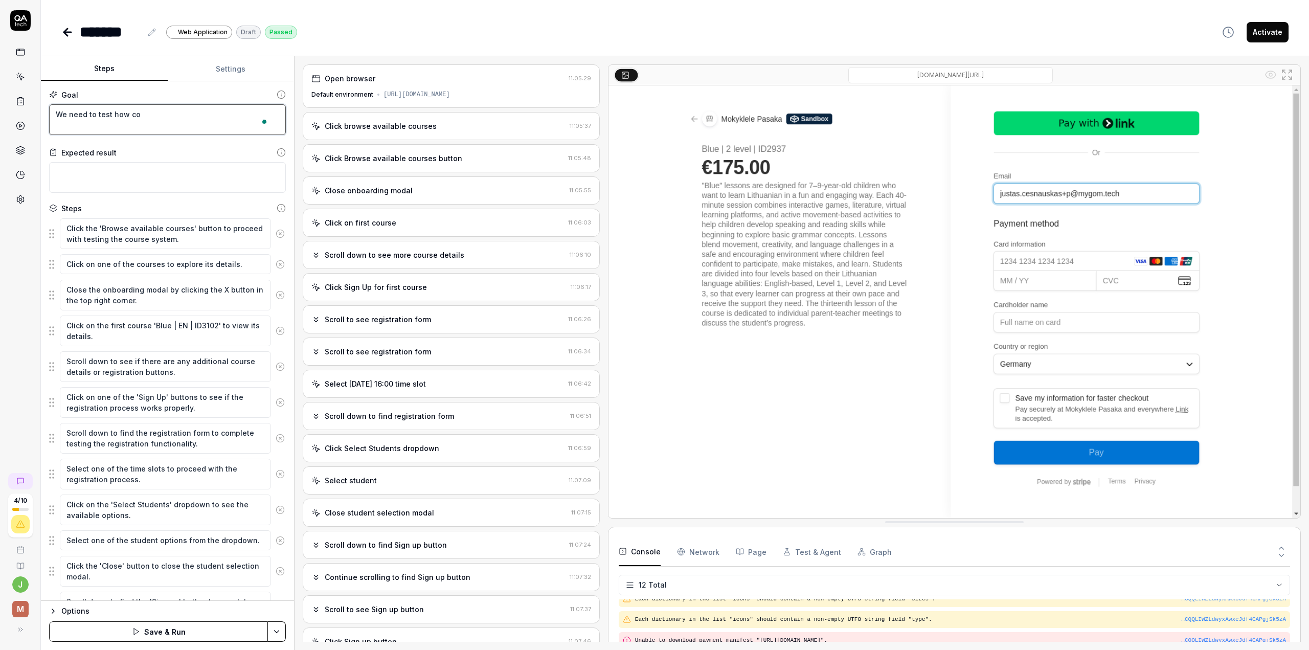
type textarea "We need to test how cou"
type textarea "*"
type textarea "We need to test how cour"
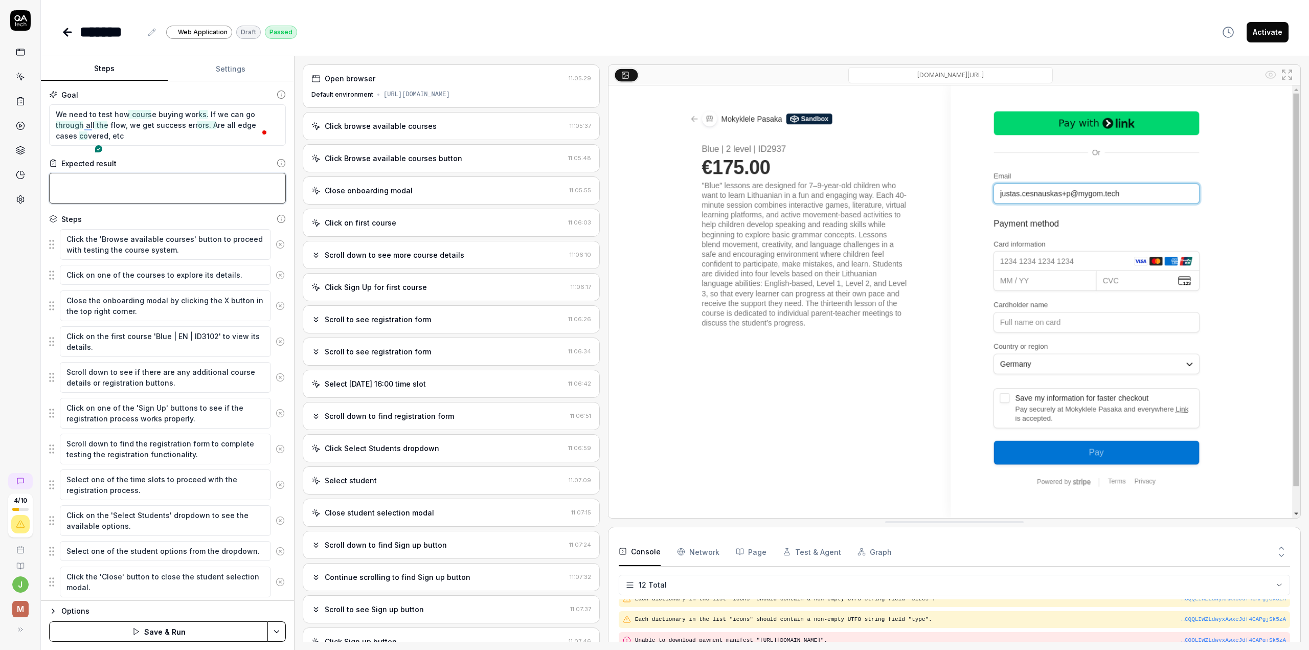
click at [175, 178] on textarea at bounding box center [167, 188] width 237 height 31
click at [151, 34] on icon at bounding box center [152, 32] width 8 height 8
click at [153, 27] on button at bounding box center [152, 32] width 12 height 12
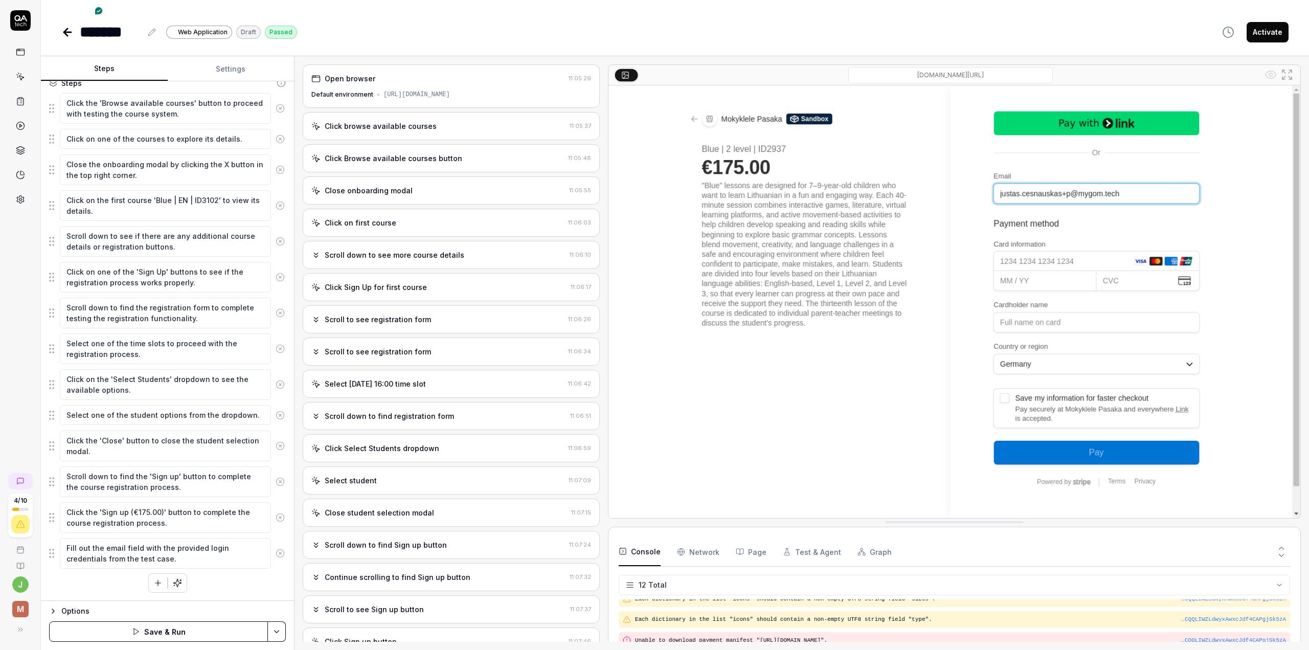
click at [172, 628] on button "Save & Run" at bounding box center [158, 631] width 219 height 20
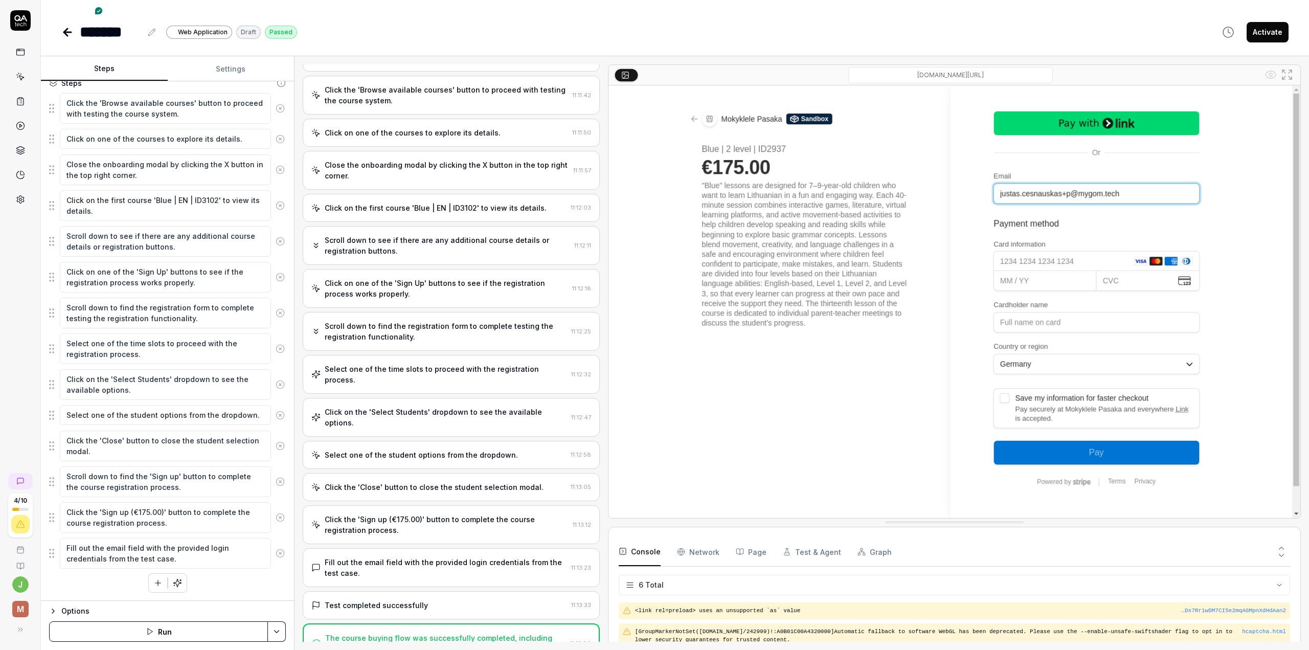
scroll to position [237, 0]
